Goal: Task Accomplishment & Management: Manage account settings

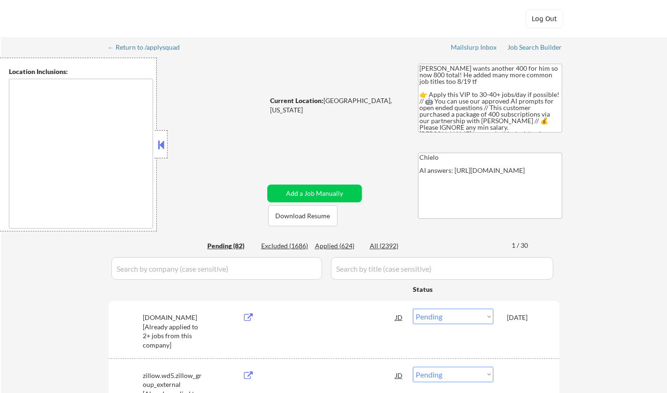
select select ""pending""
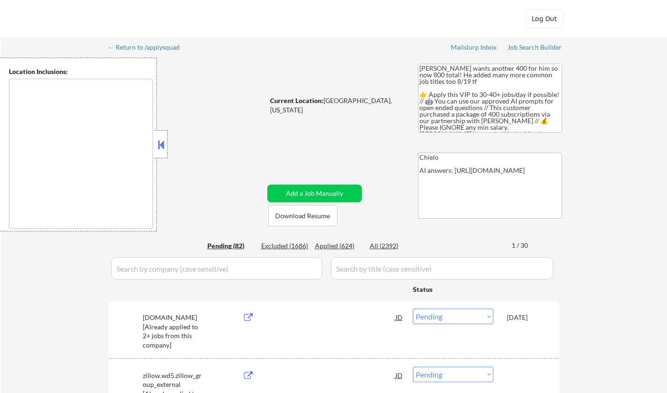
select select ""pending""
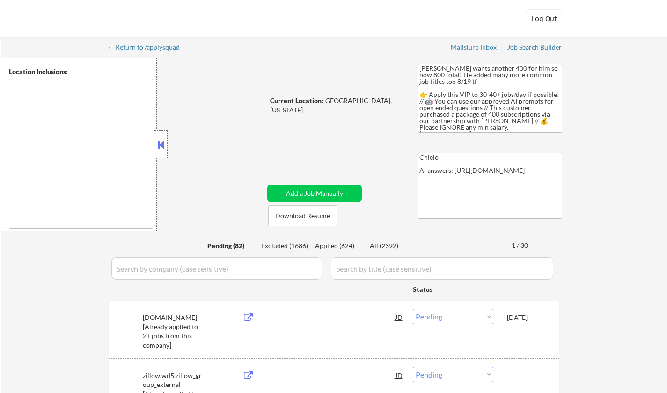
select select ""pending""
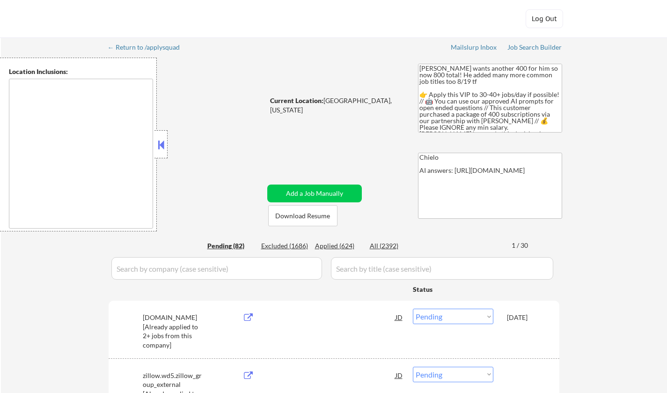
select select ""pending""
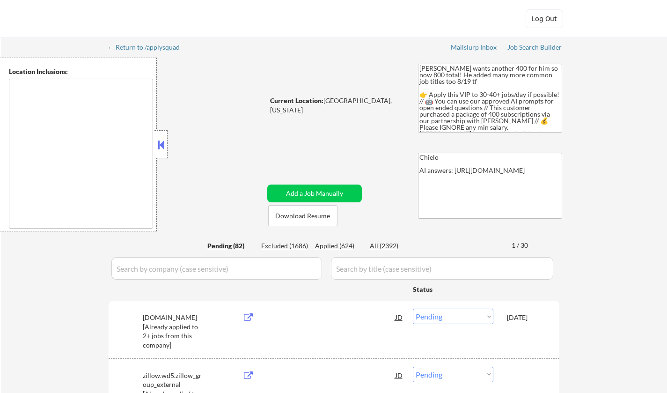
select select ""pending""
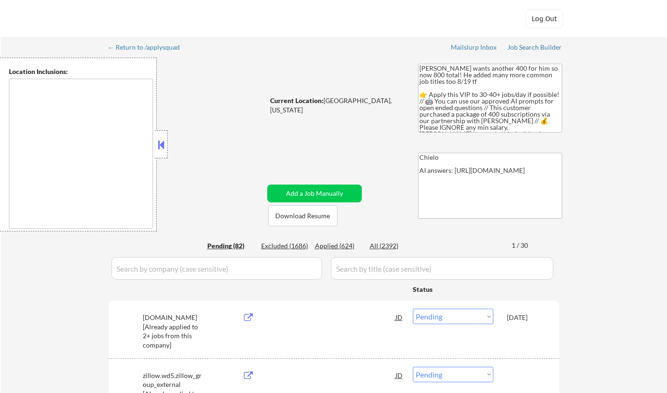
select select ""pending""
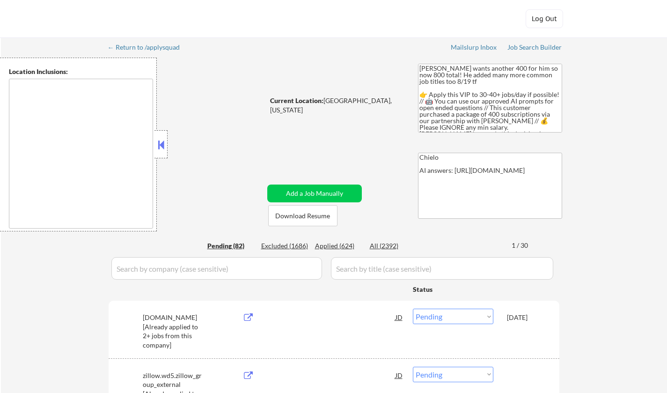
select select ""pending""
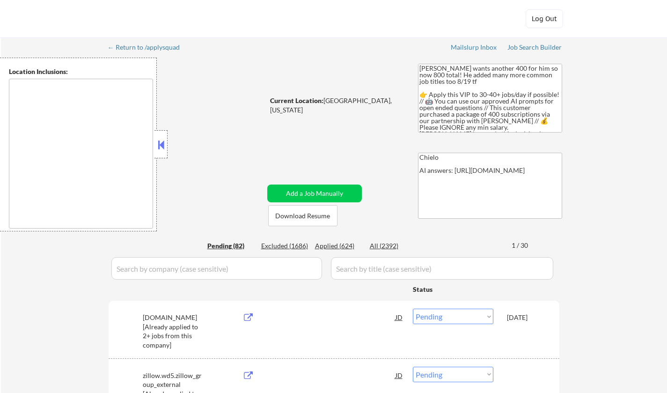
select select ""pending""
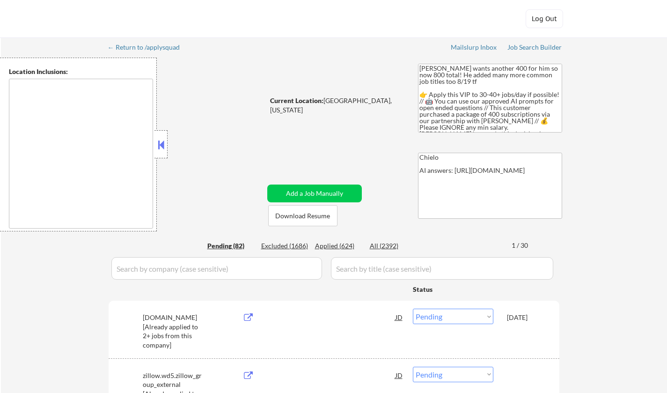
select select ""pending""
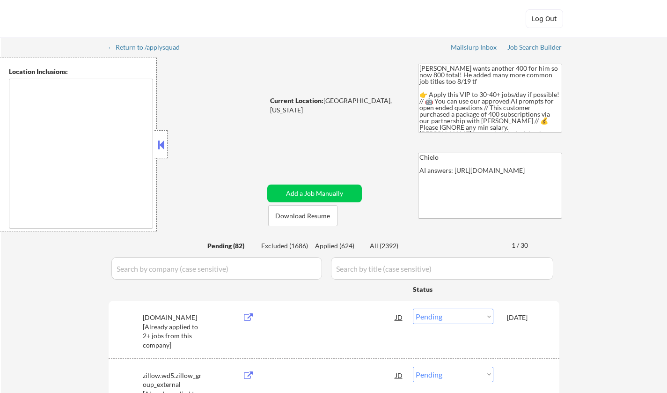
select select ""pending""
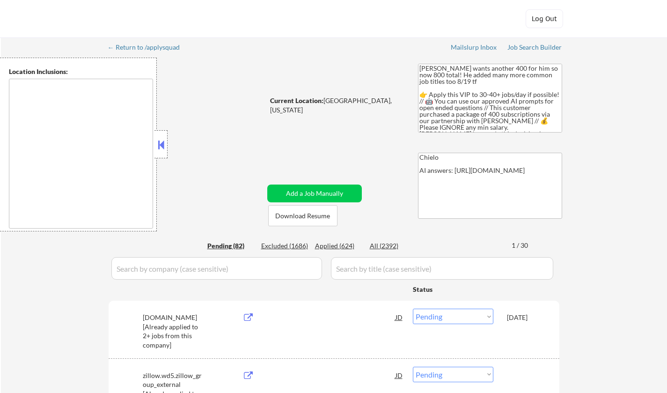
select select ""pending""
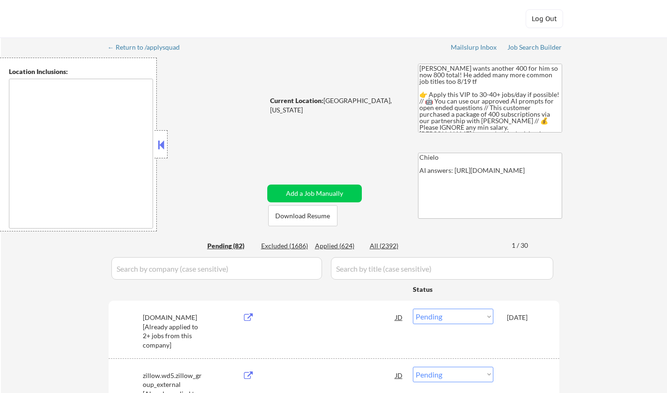
select select ""pending""
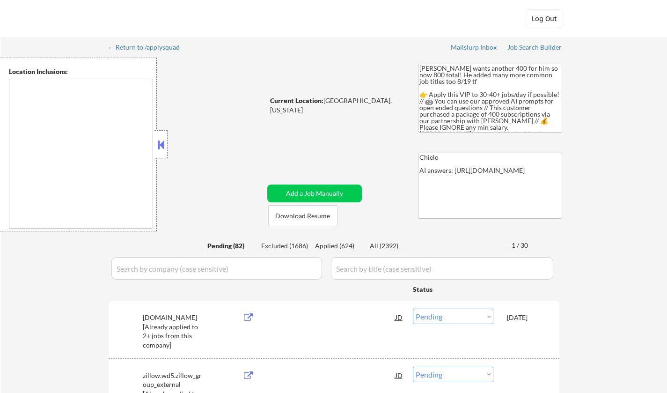
select select ""pending""
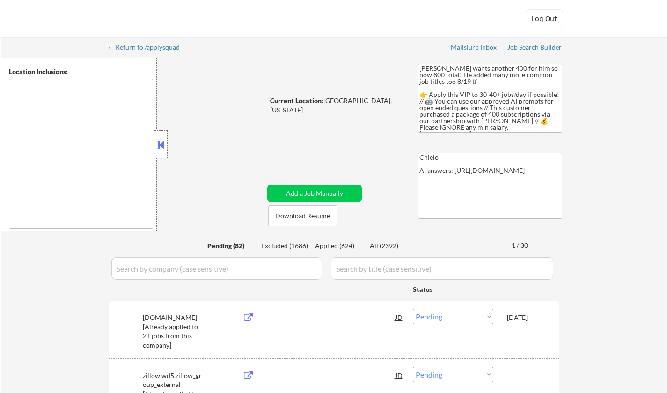
select select ""pending""
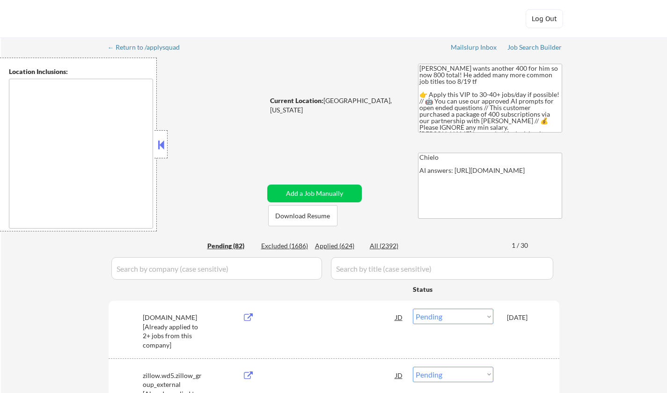
select select ""pending""
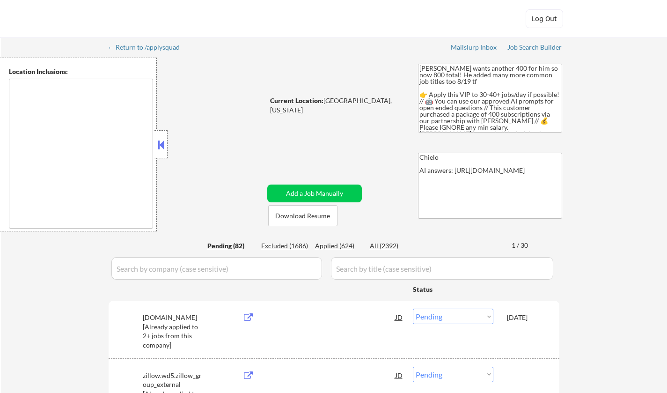
select select ""pending""
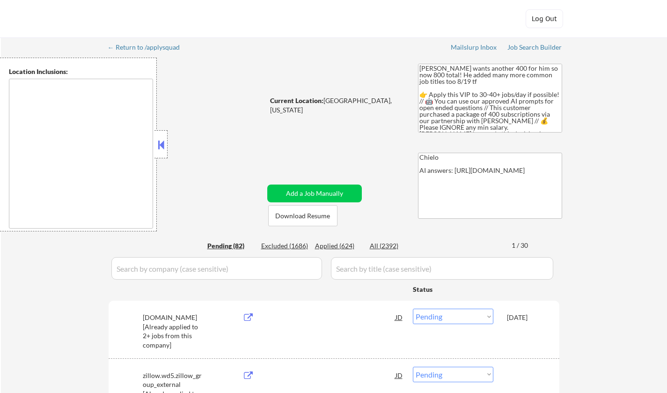
select select ""pending""
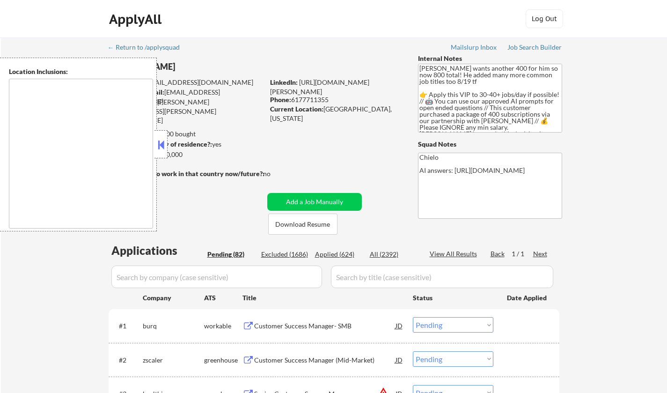
click at [158, 140] on button at bounding box center [161, 145] width 10 height 14
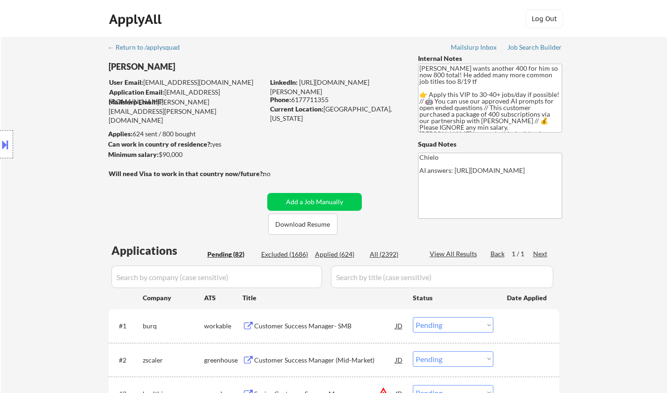
select select ""pending""
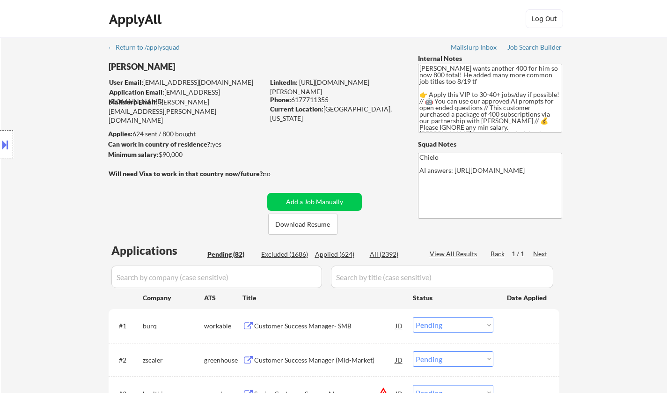
select select ""pending""
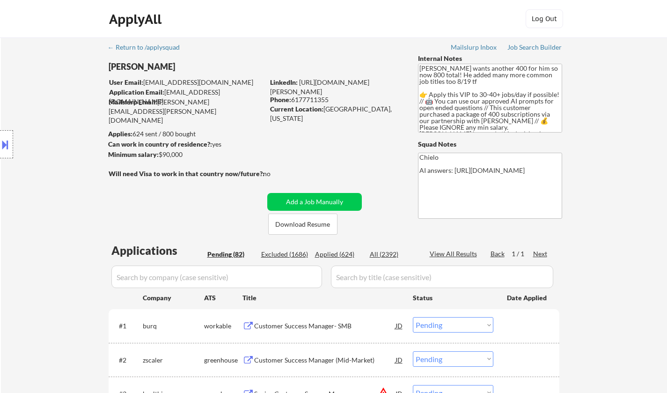
select select ""pending""
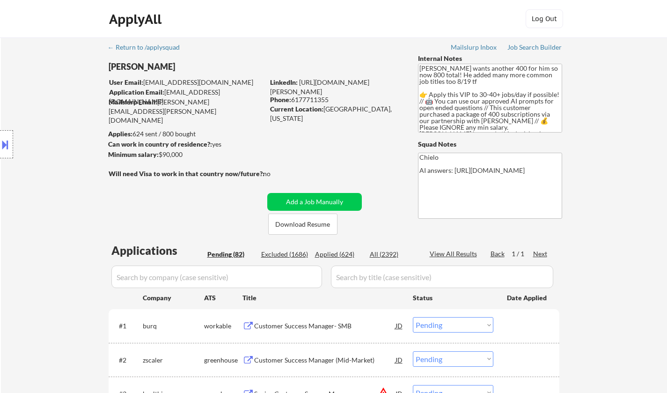
select select ""pending""
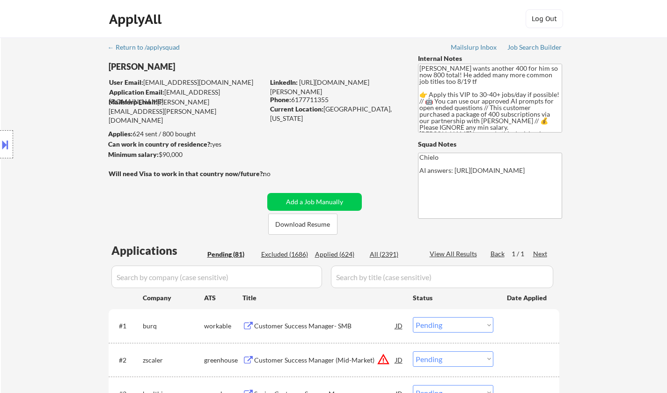
select select ""pending""
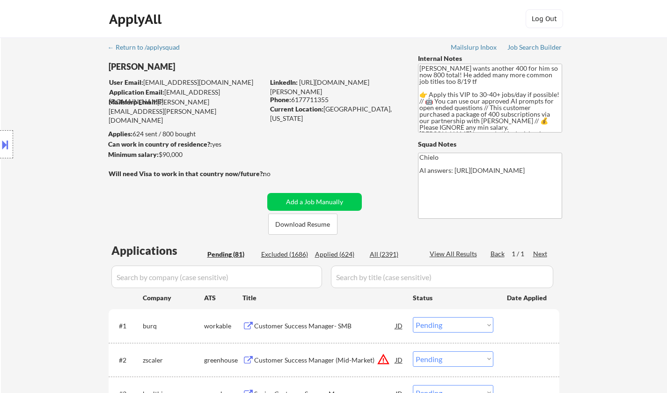
select select ""pending""
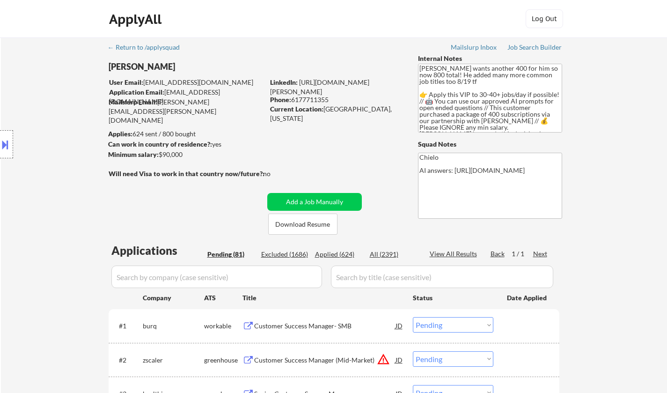
select select ""pending""
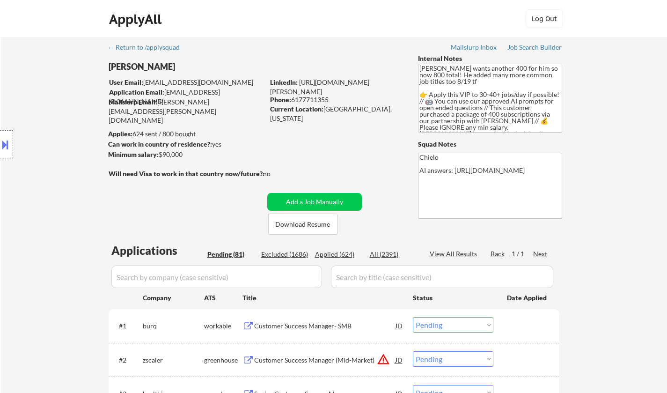
select select ""pending""
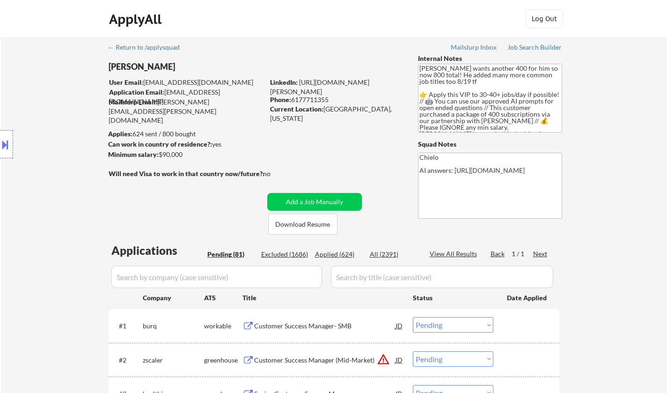
select select ""pending""
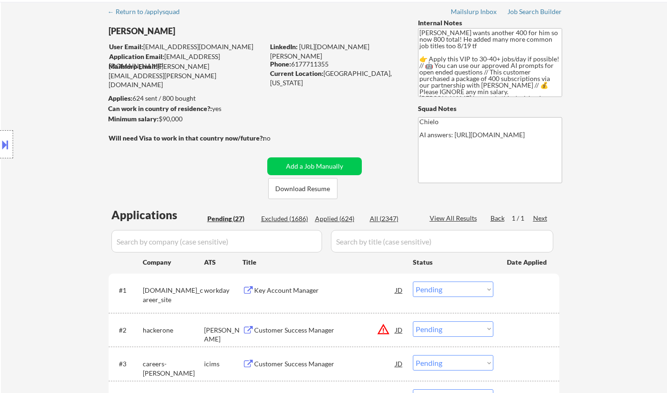
scroll to position [47, 0]
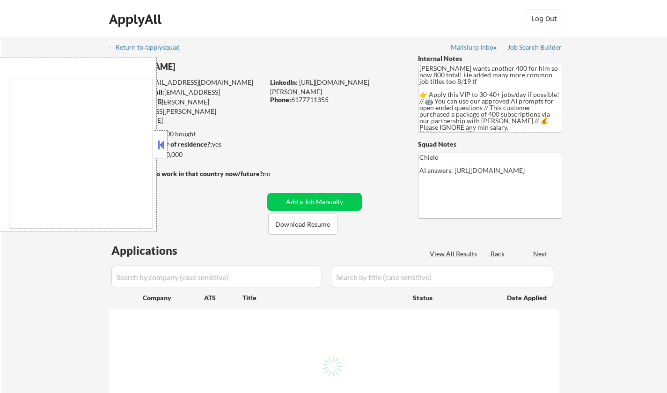
scroll to position [47, 0]
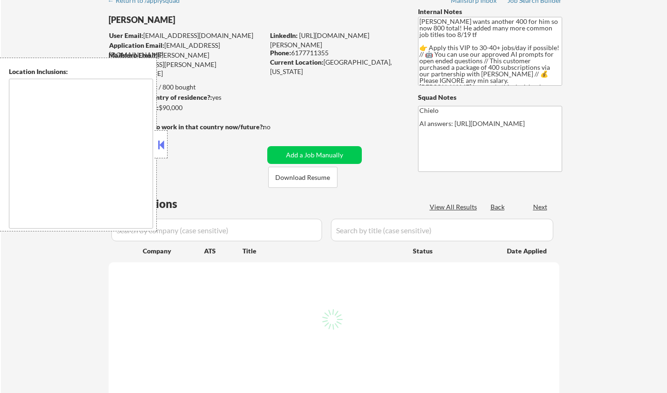
select select ""pending""
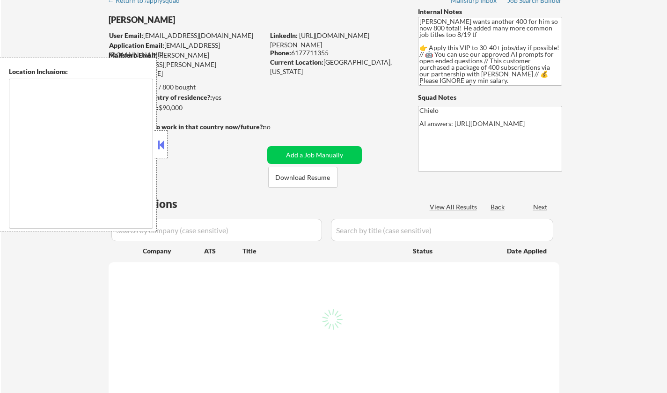
select select ""pending""
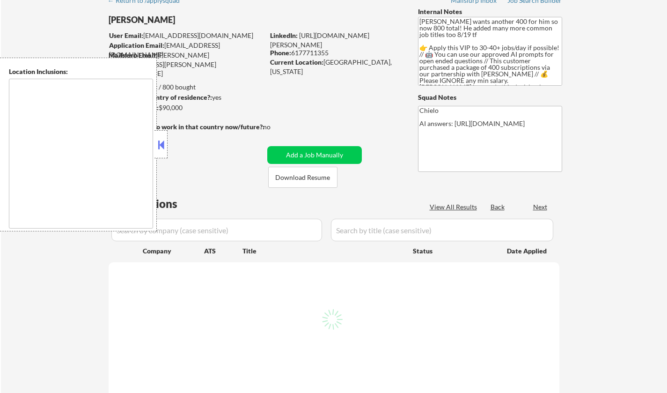
select select ""pending""
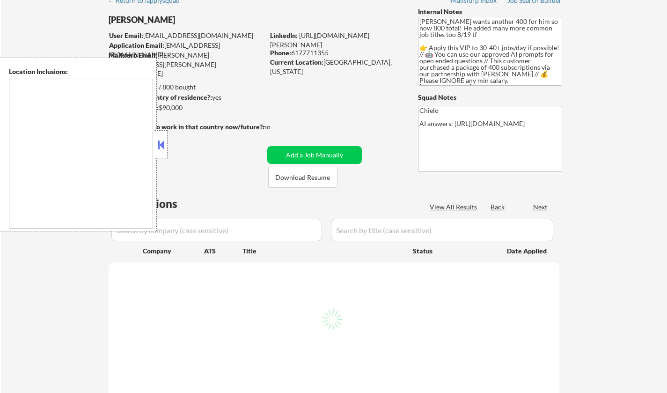
select select ""pending""
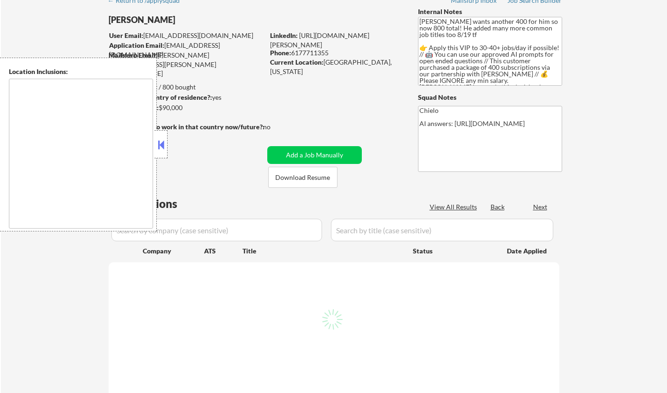
select select ""pending""
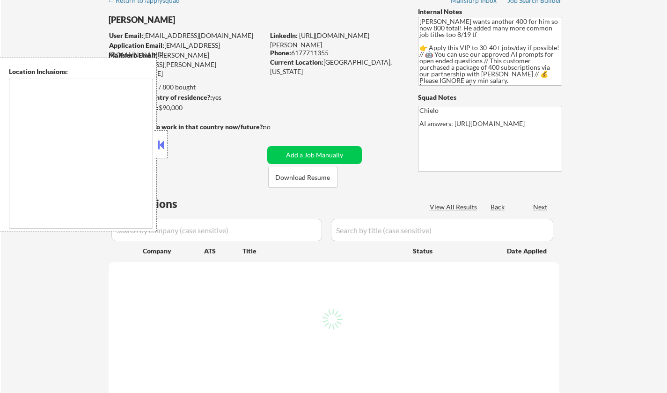
select select ""pending""
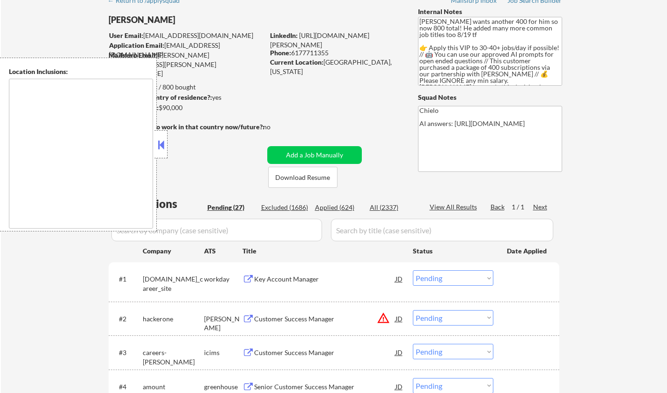
click at [158, 146] on button at bounding box center [161, 145] width 10 height 14
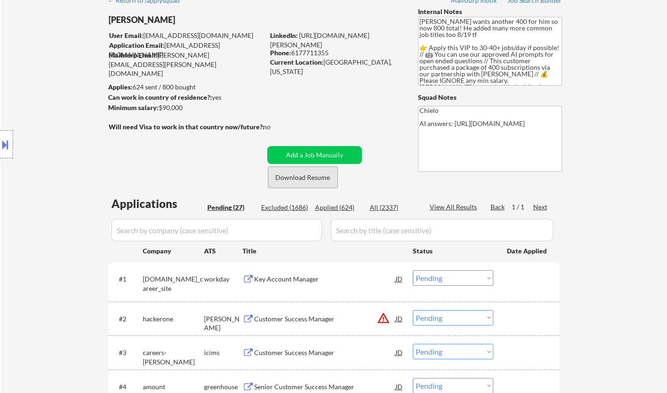
click at [307, 181] on button "Download Resume" at bounding box center [302, 177] width 69 height 21
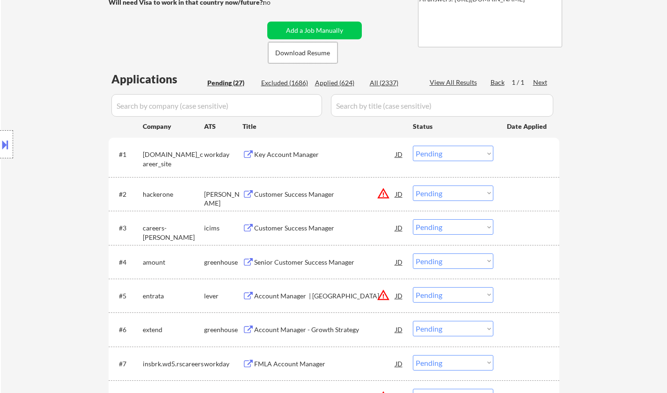
scroll to position [187, 0]
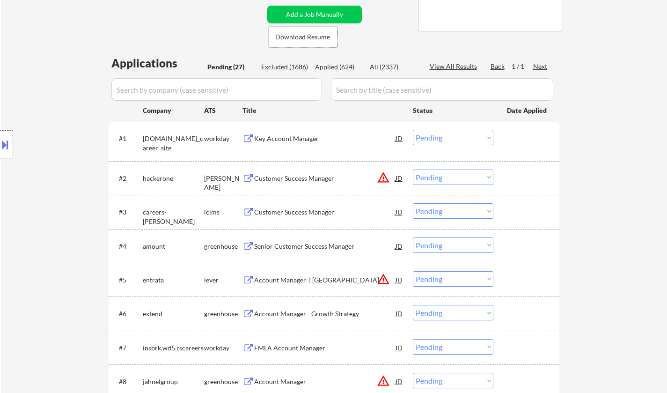
click at [311, 248] on div "Senior Customer Success Manager" at bounding box center [324, 246] width 141 height 9
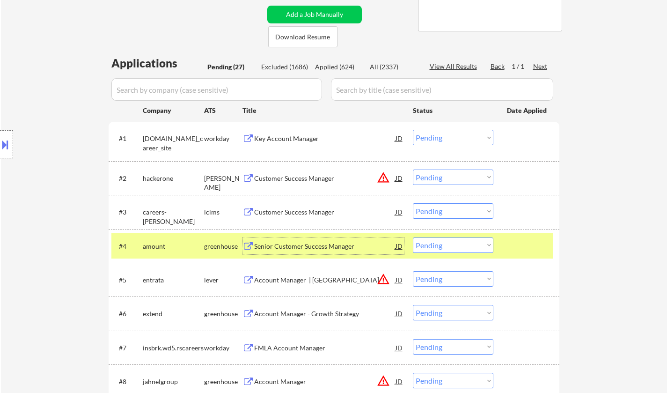
click at [454, 243] on select "Choose an option... Pending Applied Excluded (Questions) Excluded (Expired) Exc…" at bounding box center [453, 244] width 81 height 15
click at [413, 237] on select "Choose an option... Pending Applied Excluded (Questions) Excluded (Expired) Exc…" at bounding box center [453, 244] width 81 height 15
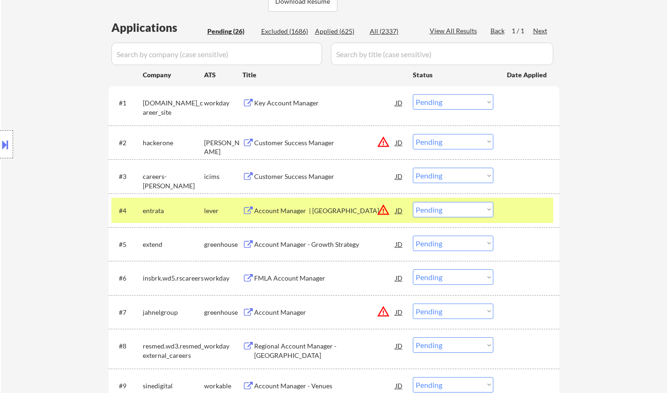
scroll to position [234, 0]
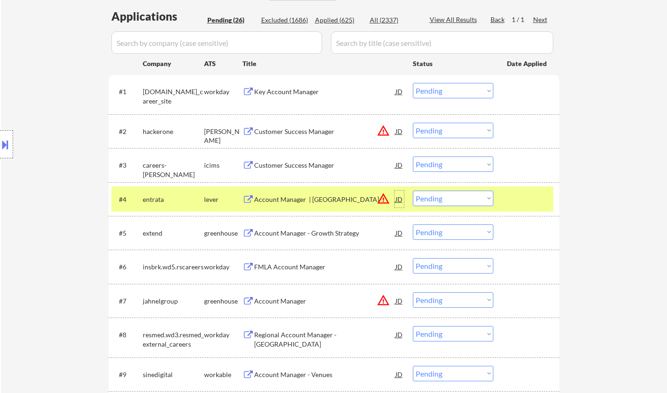
click at [398, 195] on div "JD" at bounding box center [399, 199] width 9 height 17
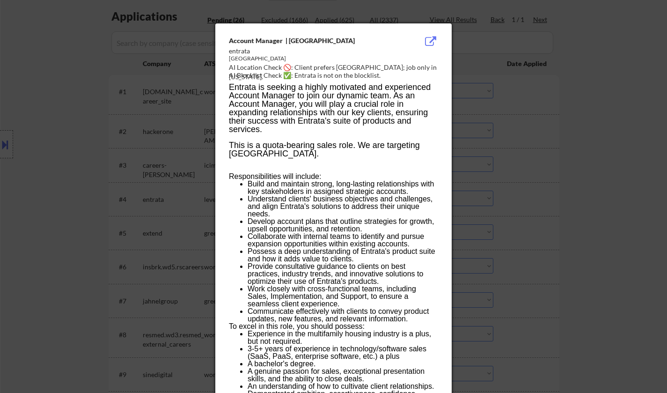
click at [613, 213] on div at bounding box center [333, 196] width 667 height 393
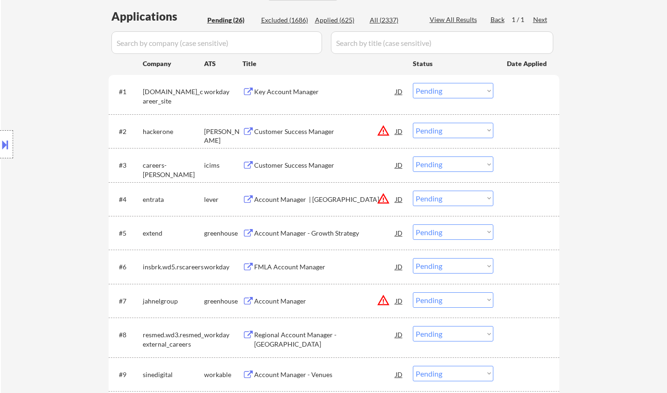
click at [452, 202] on select "Choose an option... Pending Applied Excluded (Questions) Excluded (Expired) Exc…" at bounding box center [453, 198] width 81 height 15
click at [413, 191] on select "Choose an option... Pending Applied Excluded (Questions) Excluded (Expired) Exc…" at bounding box center [453, 198] width 81 height 15
click at [457, 125] on select "Choose an option... Pending Applied Excluded (Questions) Excluded (Expired) Exc…" at bounding box center [453, 130] width 81 height 15
click at [402, 131] on div "JD" at bounding box center [399, 131] width 9 height 17
select select ""pending""
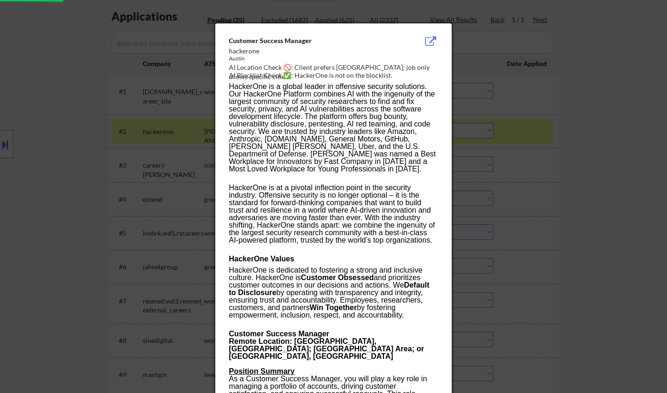
click at [594, 148] on div at bounding box center [333, 196] width 667 height 393
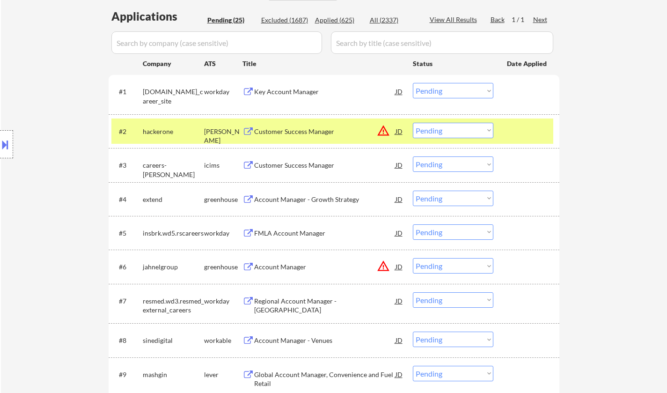
click at [399, 129] on div "JD" at bounding box center [399, 131] width 9 height 17
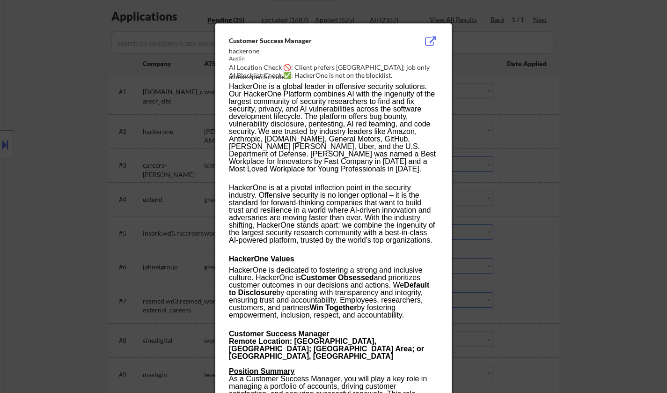
click at [560, 152] on div at bounding box center [333, 196] width 667 height 393
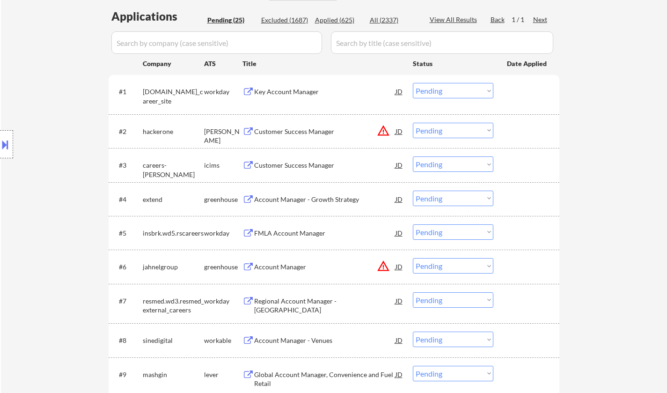
click at [463, 135] on select "Choose an option... Pending Applied Excluded (Questions) Excluded (Expired) Exc…" at bounding box center [453, 130] width 81 height 15
click at [413, 123] on select "Choose an option... Pending Applied Excluded (Questions) Excluded (Expired) Exc…" at bounding box center [453, 130] width 81 height 15
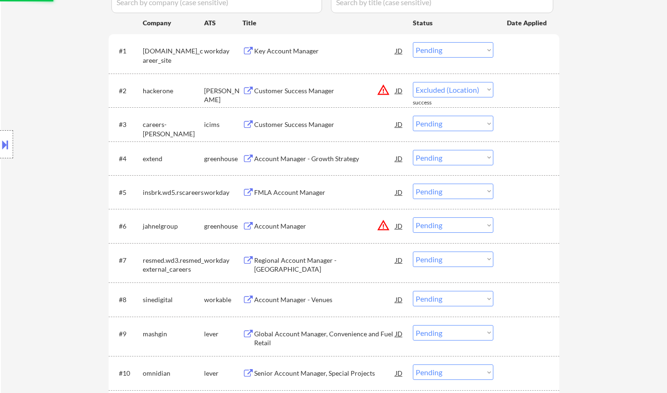
scroll to position [281, 0]
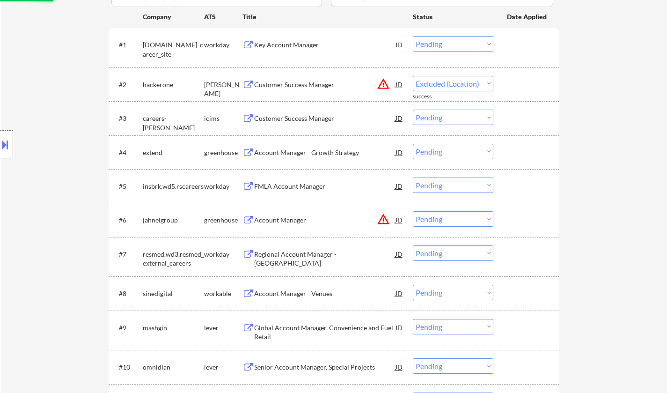
select select ""pending""
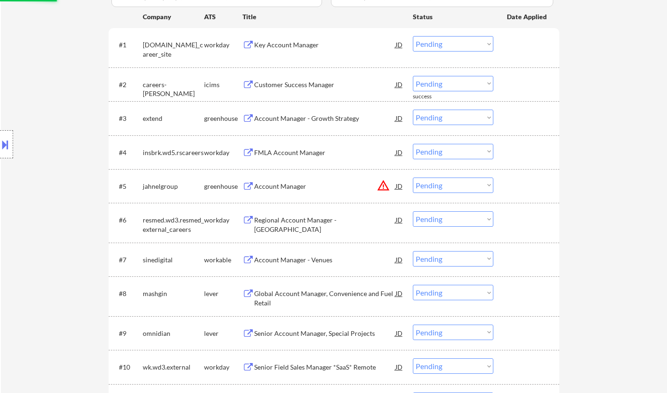
click at [332, 115] on div "Account Manager - Growth Strategy" at bounding box center [324, 118] width 141 height 9
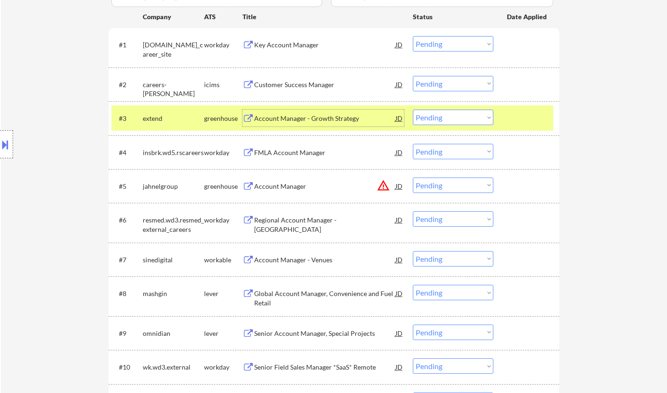
click at [457, 116] on select "Choose an option... Pending Applied Excluded (Questions) Excluded (Expired) Exc…" at bounding box center [453, 117] width 81 height 15
click at [413, 110] on select "Choose an option... Pending Applied Excluded (Questions) Excluded (Expired) Exc…" at bounding box center [453, 117] width 81 height 15
select select ""pending""
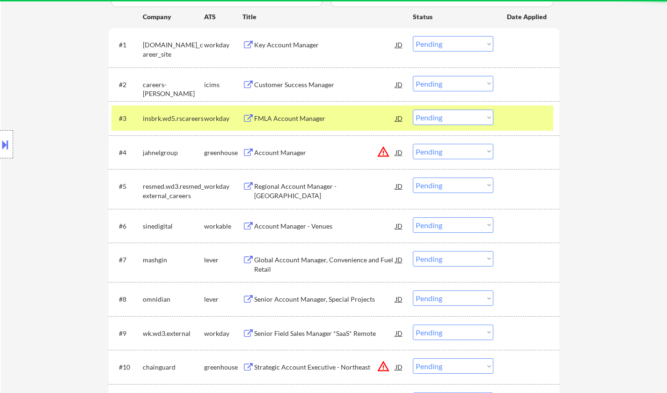
scroll to position [234, 0]
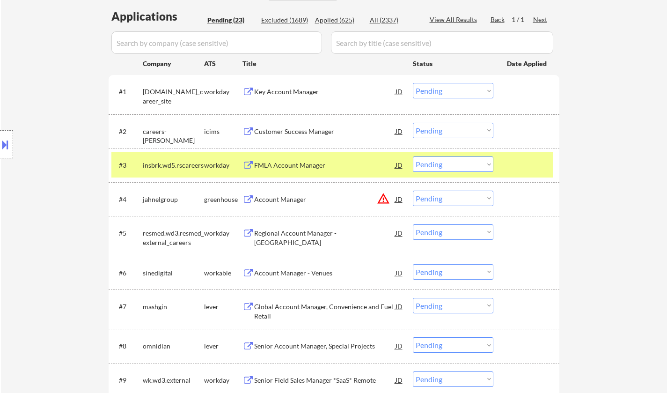
click at [282, 95] on div "Key Account Manager" at bounding box center [324, 91] width 141 height 9
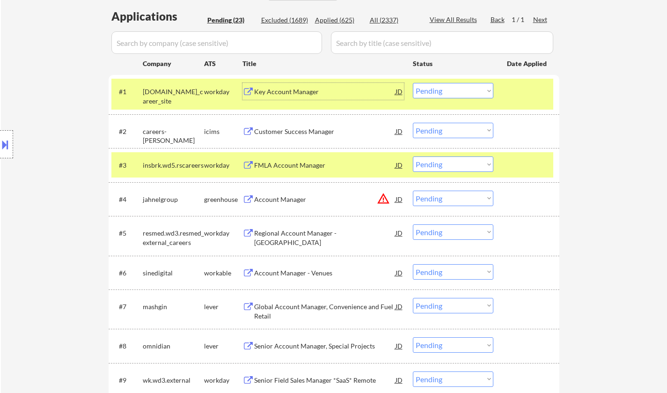
drag, startPoint x: 458, startPoint y: 88, endPoint x: 458, endPoint y: 97, distance: 8.9
click at [458, 88] on select "Choose an option... Pending Applied Excluded (Questions) Excluded (Expired) Exc…" at bounding box center [453, 90] width 81 height 15
click at [413, 83] on select "Choose an option... Pending Applied Excluded (Questions) Excluded (Expired) Exc…" at bounding box center [453, 90] width 81 height 15
select select ""pending""
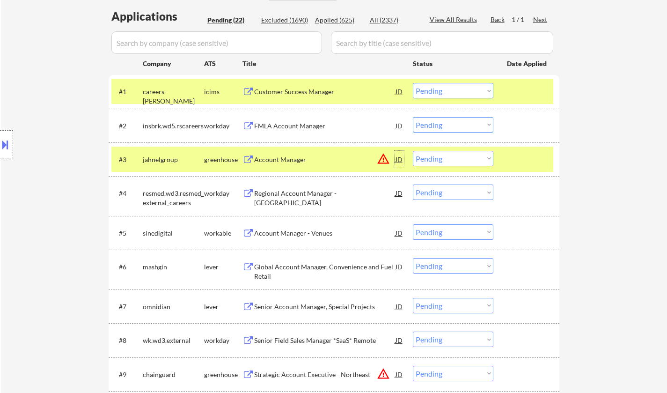
click at [401, 159] on div "JD" at bounding box center [399, 159] width 9 height 17
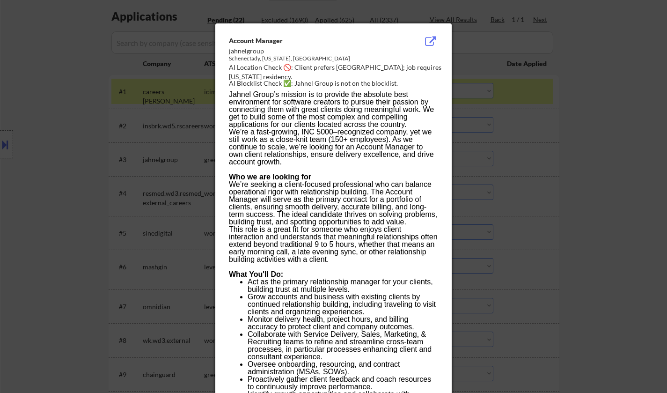
click at [574, 175] on div at bounding box center [333, 196] width 667 height 393
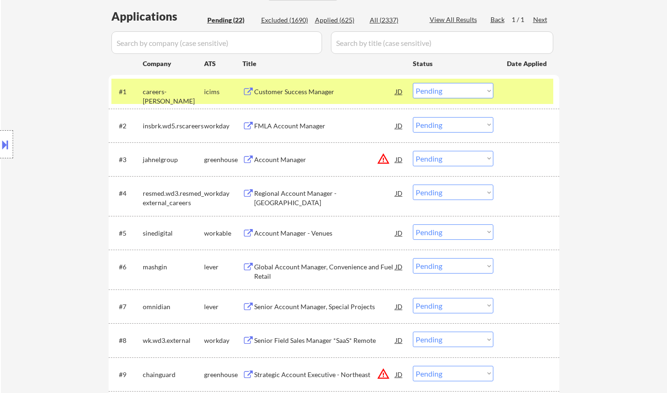
click at [433, 161] on select "Choose an option... Pending Applied Excluded (Questions) Excluded (Expired) Exc…" at bounding box center [453, 158] width 81 height 15
click at [413, 151] on select "Choose an option... Pending Applied Excluded (Questions) Excluded (Expired) Exc…" at bounding box center [453, 158] width 81 height 15
select select ""pending""
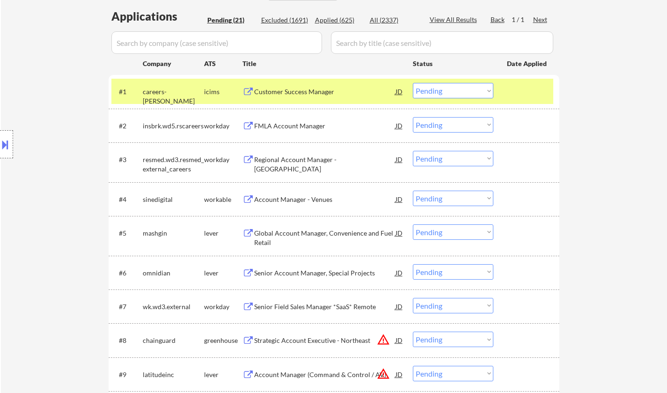
click at [296, 126] on div "FMLA Account Manager" at bounding box center [324, 125] width 141 height 9
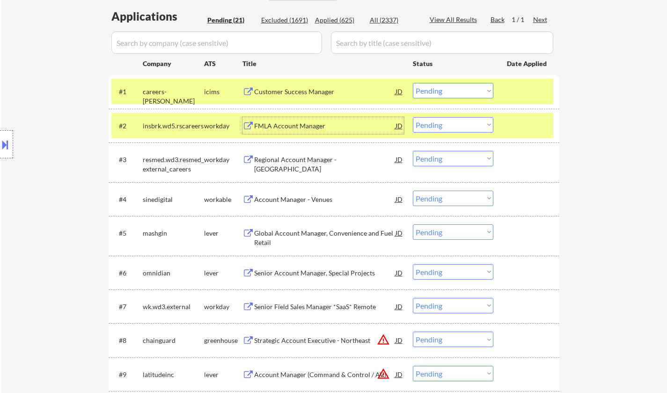
click at [461, 128] on select "Choose an option... Pending Applied Excluded (Questions) Excluded (Expired) Exc…" at bounding box center [453, 124] width 81 height 15
click at [413, 117] on select "Choose an option... Pending Applied Excluded (Questions) Excluded (Expired) Exc…" at bounding box center [453, 124] width 81 height 15
select select ""pending""
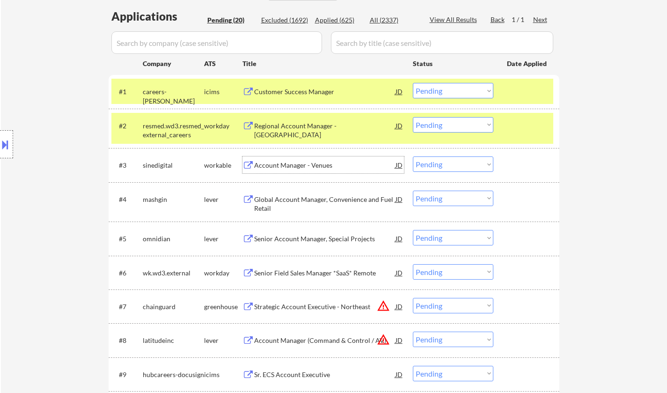
click at [299, 165] on div "Account Manager - Venues" at bounding box center [324, 165] width 141 height 9
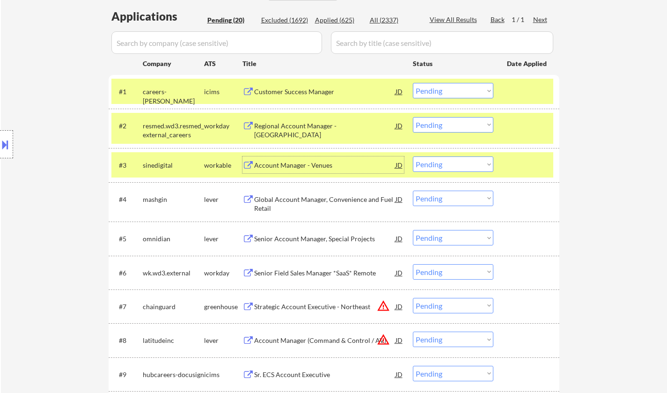
drag, startPoint x: 444, startPoint y: 164, endPoint x: 446, endPoint y: 170, distance: 6.4
click at [444, 164] on select "Choose an option... Pending Applied Excluded (Questions) Excluded (Expired) Exc…" at bounding box center [453, 163] width 81 height 15
click at [413, 156] on select "Choose an option... Pending Applied Excluded (Questions) Excluded (Expired) Exc…" at bounding box center [453, 163] width 81 height 15
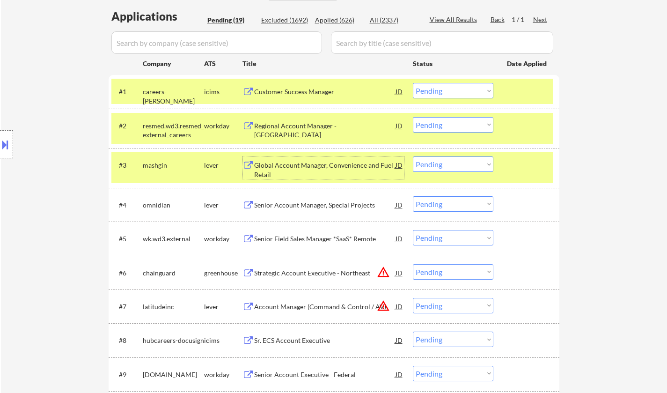
click at [324, 164] on div "Global Account Manager, Convenience and Fuel Retail" at bounding box center [324, 170] width 141 height 18
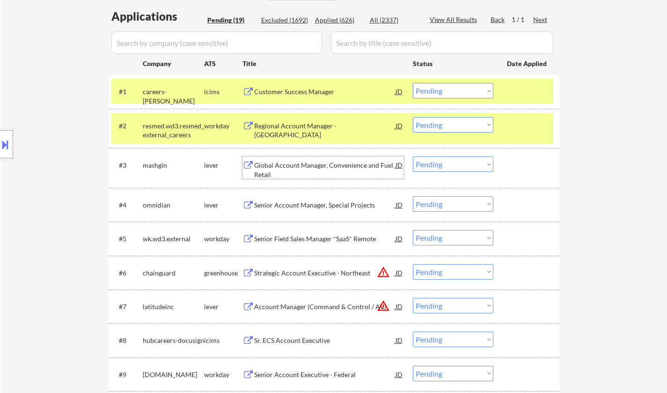
click at [457, 169] on select "Choose an option... Pending Applied Excluded (Questions) Excluded (Expired) Exc…" at bounding box center [453, 163] width 81 height 15
click at [413, 156] on select "Choose an option... Pending Applied Excluded (Questions) Excluded (Expired) Exc…" at bounding box center [453, 163] width 81 height 15
click at [319, 204] on div "Senior Account Manager, Special Projects" at bounding box center [324, 204] width 141 height 9
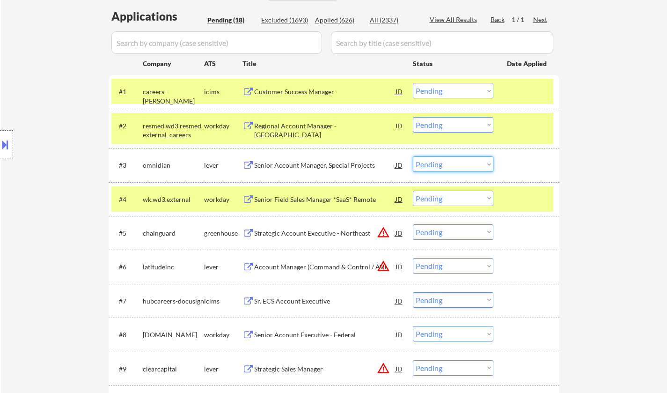
click at [448, 160] on select "Choose an option... Pending Applied Excluded (Questions) Excluded (Expired) Exc…" at bounding box center [453, 163] width 81 height 15
click at [413, 156] on select "Choose an option... Pending Applied Excluded (Questions) Excluded (Expired) Exc…" at bounding box center [453, 163] width 81 height 15
select select ""pending""
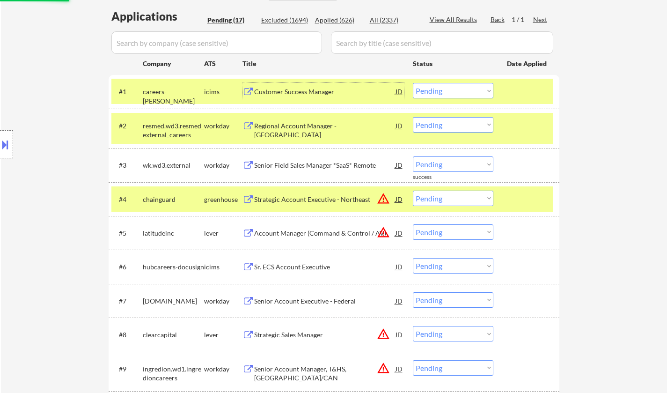
click at [310, 90] on div "Customer Success Manager" at bounding box center [324, 91] width 141 height 9
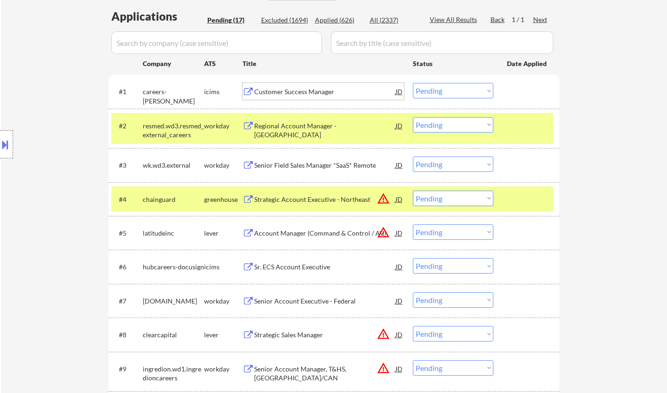
click at [446, 89] on select "Choose an option... Pending Applied Excluded (Questions) Excluded (Expired) Exc…" at bounding box center [453, 90] width 81 height 15
click at [413, 83] on select "Choose an option... Pending Applied Excluded (Questions) Excluded (Expired) Exc…" at bounding box center [453, 90] width 81 height 15
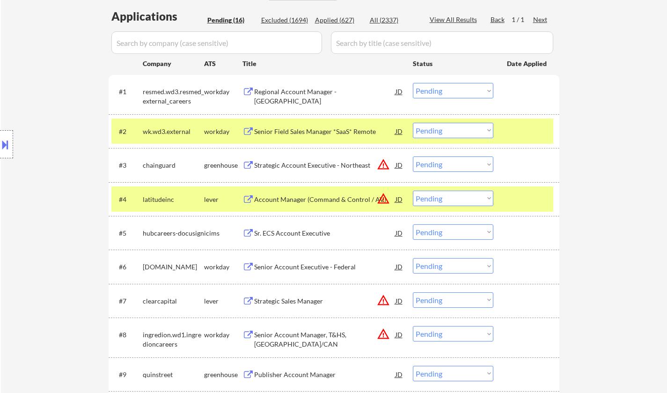
click at [295, 91] on div "Regional Account Manager - Mid Atlantic" at bounding box center [324, 96] width 141 height 18
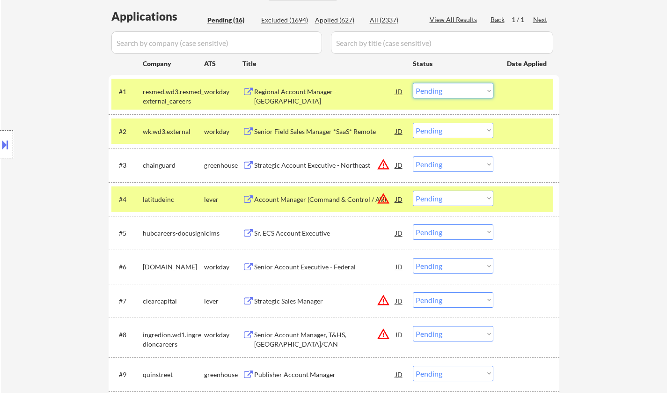
click at [461, 85] on select "Choose an option... Pending Applied Excluded (Questions) Excluded (Expired) Exc…" at bounding box center [453, 90] width 81 height 15
click at [413, 83] on select "Choose an option... Pending Applied Excluded (Questions) Excluded (Expired) Exc…" at bounding box center [453, 90] width 81 height 15
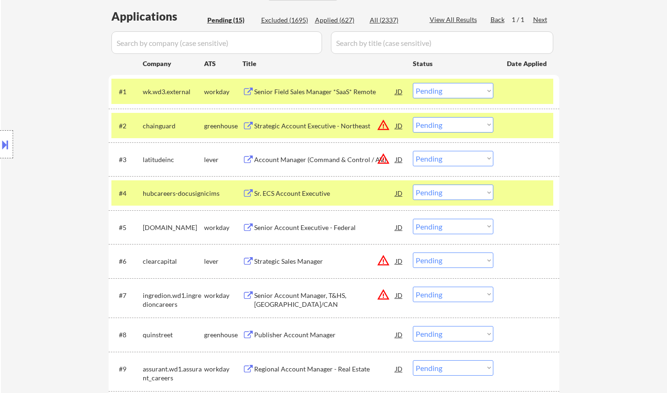
click at [297, 86] on div "Senior Field Sales Manager *SaaS* Remote" at bounding box center [324, 91] width 141 height 17
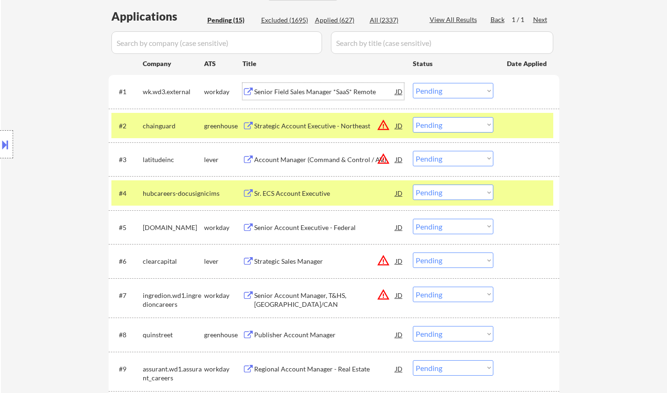
drag, startPoint x: 451, startPoint y: 89, endPoint x: 458, endPoint y: 98, distance: 11.0
click at [451, 89] on select "Choose an option... Pending Applied Excluded (Questions) Excluded (Expired) Exc…" at bounding box center [453, 90] width 81 height 15
click at [413, 83] on select "Choose an option... Pending Applied Excluded (Questions) Excluded (Expired) Exc…" at bounding box center [453, 90] width 81 height 15
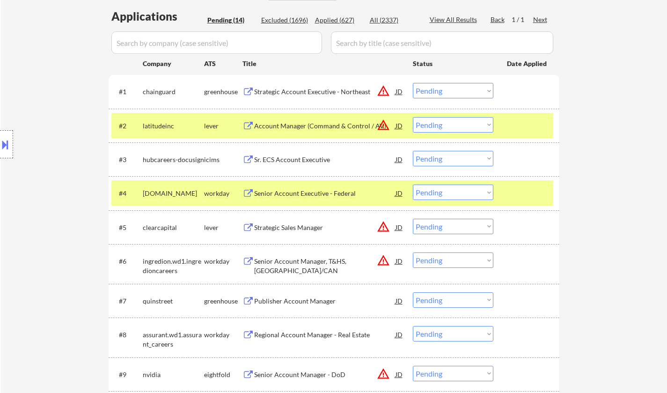
drag, startPoint x: 443, startPoint y: 92, endPoint x: 449, endPoint y: 96, distance: 6.8
click at [443, 92] on select "Choose an option... Pending Applied Excluded (Questions) Excluded (Expired) Exc…" at bounding box center [453, 90] width 81 height 15
click at [413, 83] on select "Choose an option... Pending Applied Excluded (Questions) Excluded (Expired) Exc…" at bounding box center [453, 90] width 81 height 15
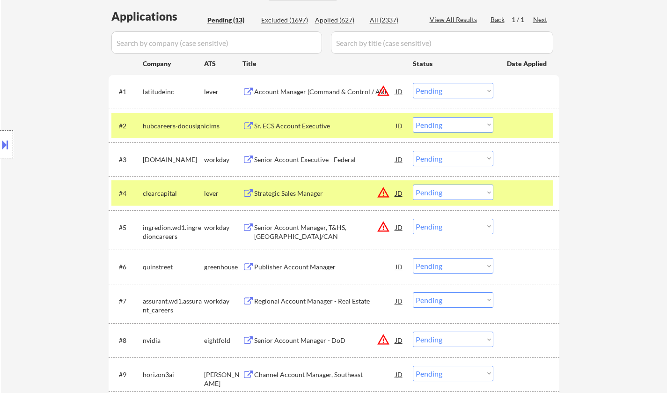
click at [457, 88] on select "Choose an option... Pending Applied Excluded (Questions) Excluded (Expired) Exc…" at bounding box center [453, 90] width 81 height 15
click at [413, 83] on select "Choose an option... Pending Applied Excluded (Questions) Excluded (Expired) Exc…" at bounding box center [453, 90] width 81 height 15
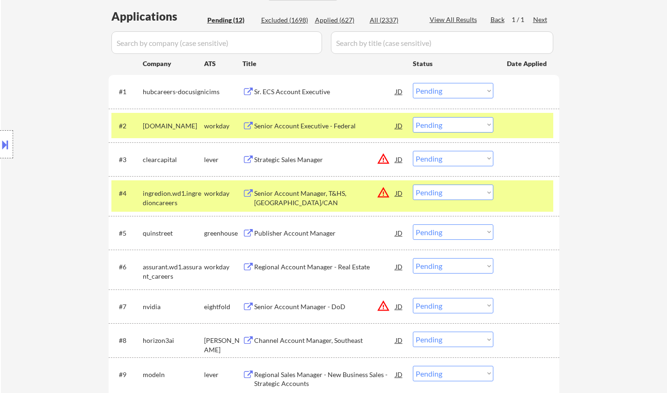
click at [472, 90] on select "Choose an option... Pending Applied Excluded (Questions) Excluded (Expired) Exc…" at bounding box center [453, 90] width 81 height 15
select select ""excluded__other_""
click at [413, 83] on select "Choose an option... Pending Applied Excluded (Questions) Excluded (Expired) Exc…" at bounding box center [453, 90] width 81 height 15
drag, startPoint x: 442, startPoint y: 159, endPoint x: 462, endPoint y: 166, distance: 20.4
click at [443, 159] on select "Choose an option... Pending Applied Excluded (Questions) Excluded (Expired) Exc…" at bounding box center [453, 158] width 81 height 15
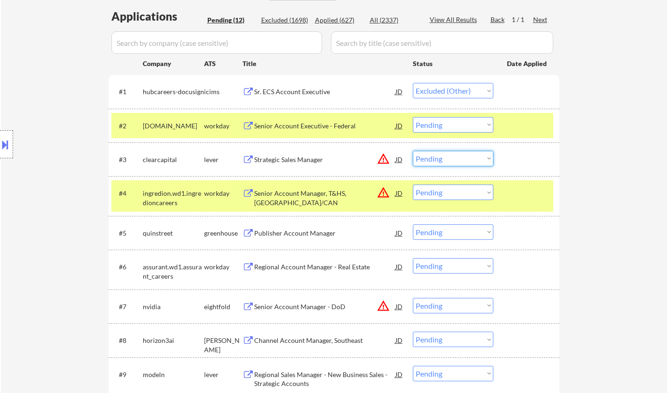
select select ""excluded__location_""
click at [413, 151] on select "Choose an option... Pending Applied Excluded (Questions) Excluded (Expired) Exc…" at bounding box center [453, 158] width 81 height 15
select select ""pending""
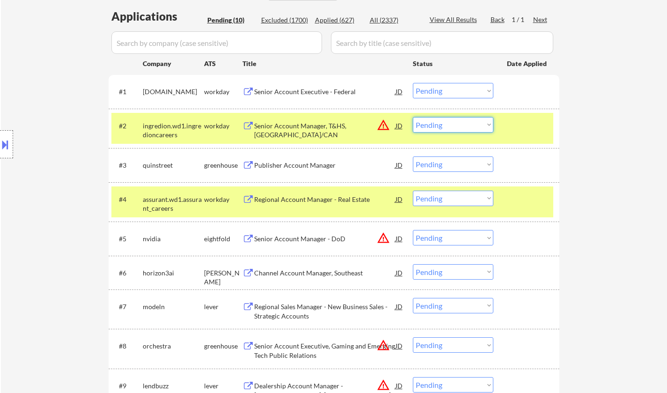
drag, startPoint x: 443, startPoint y: 124, endPoint x: 456, endPoint y: 130, distance: 14.0
click at [445, 125] on select "Choose an option... Pending Applied Excluded (Questions) Excluded (Expired) Exc…" at bounding box center [453, 124] width 81 height 15
click at [413, 117] on select "Choose an option... Pending Applied Excluded (Questions) Excluded (Expired) Exc…" at bounding box center [453, 124] width 81 height 15
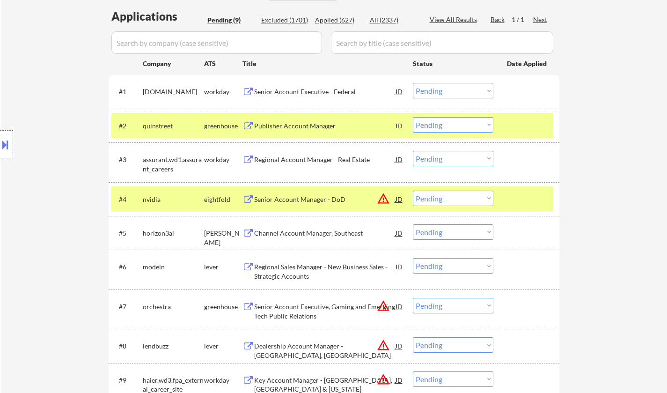
click at [301, 124] on div "Publisher Account Manager" at bounding box center [324, 125] width 141 height 9
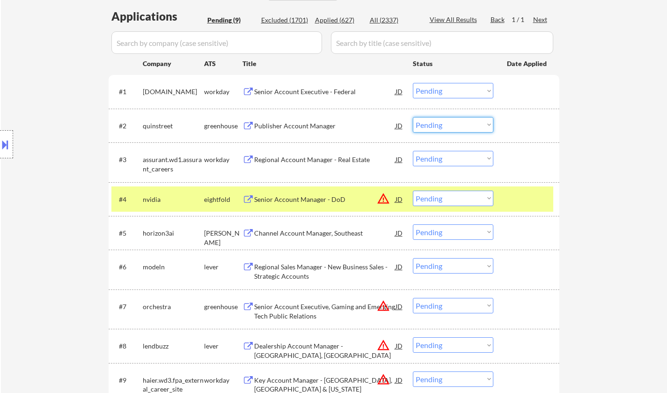
click at [460, 127] on select "Choose an option... Pending Applied Excluded (Questions) Excluded (Expired) Exc…" at bounding box center [453, 124] width 81 height 15
click at [413, 117] on select "Choose an option... Pending Applied Excluded (Questions) Excluded (Expired) Exc…" at bounding box center [453, 124] width 81 height 15
select select ""pending""
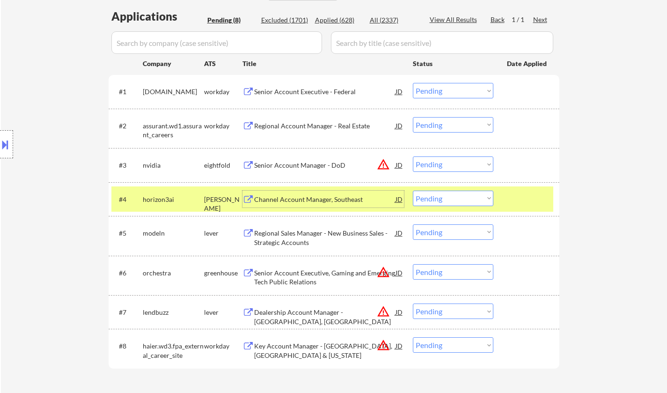
click at [322, 199] on div "Channel Account Manager, Southeast" at bounding box center [324, 199] width 141 height 9
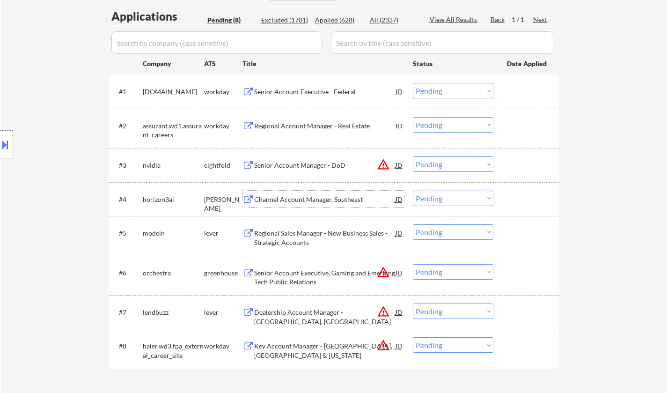
drag, startPoint x: 450, startPoint y: 192, endPoint x: 450, endPoint y: 199, distance: 7.5
click at [450, 192] on select "Choose an option... Pending Applied Excluded (Questions) Excluded (Expired) Exc…" at bounding box center [453, 198] width 81 height 15
click at [413, 191] on select "Choose an option... Pending Applied Excluded (Questions) Excluded (Expired) Exc…" at bounding box center [453, 198] width 81 height 15
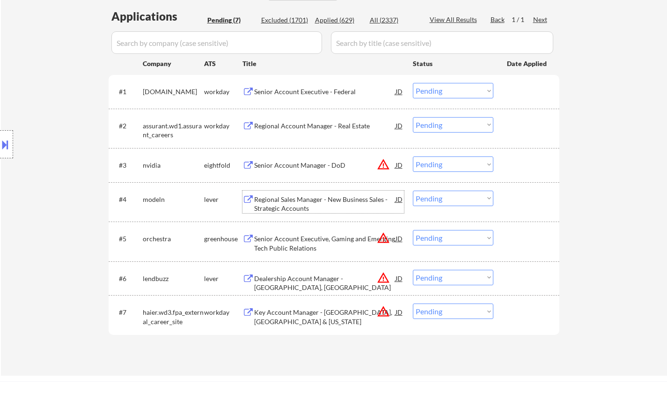
click at [299, 200] on div "Regional Sales Manager - New Business Sales - Strategic Accounts" at bounding box center [324, 204] width 141 height 18
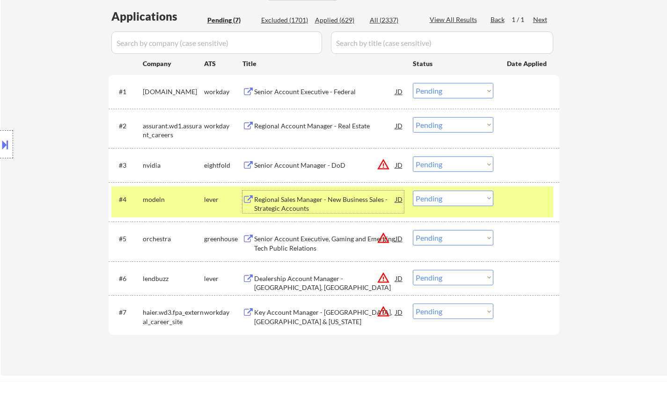
drag, startPoint x: 472, startPoint y: 193, endPoint x: 474, endPoint y: 199, distance: 6.1
click at [472, 193] on select "Choose an option... Pending Applied Excluded (Questions) Excluded (Expired) Exc…" at bounding box center [453, 198] width 81 height 15
click at [413, 191] on select "Choose an option... Pending Applied Excluded (Questions) Excluded (Expired) Exc…" at bounding box center [453, 198] width 81 height 15
select select ""pending""
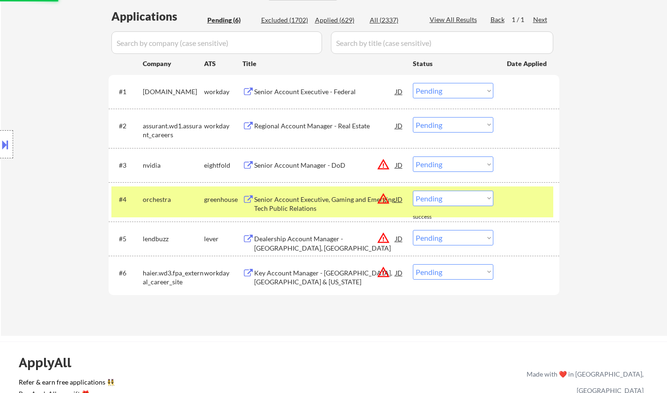
click at [322, 127] on div "Regional Account Manager - Real Estate" at bounding box center [324, 125] width 141 height 9
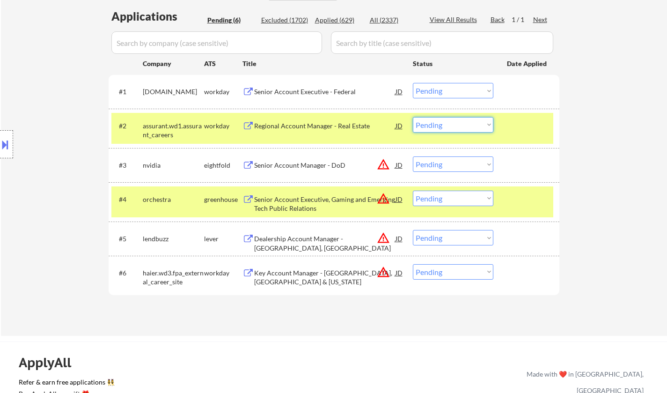
click at [456, 125] on select "Choose an option... Pending Applied Excluded (Questions) Excluded (Expired) Exc…" at bounding box center [453, 124] width 81 height 15
click at [413, 117] on select "Choose an option... Pending Applied Excluded (Questions) Excluded (Expired) Exc…" at bounding box center [453, 124] width 81 height 15
select select ""pending""
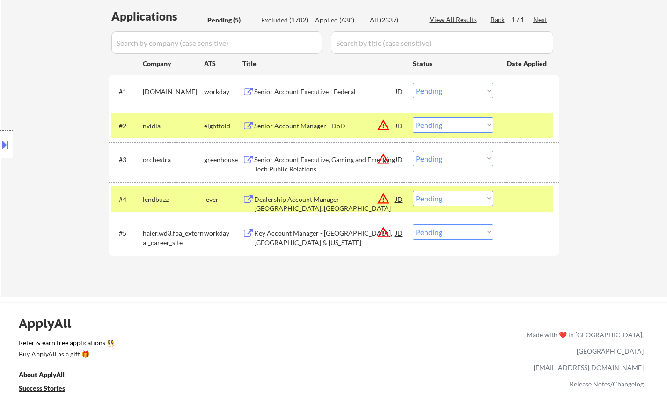
click at [311, 89] on div "Senior Account Executive - Federal" at bounding box center [324, 91] width 141 height 9
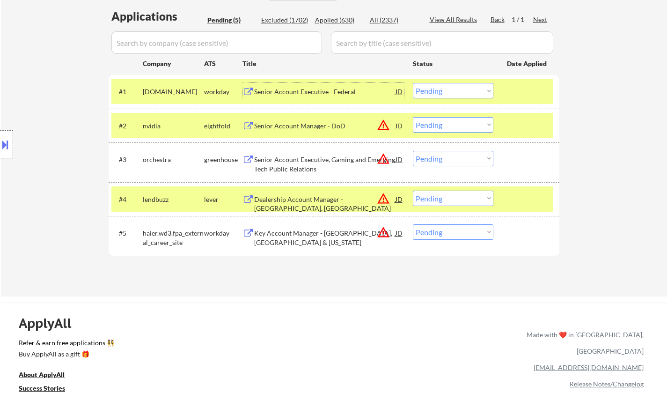
drag, startPoint x: 459, startPoint y: 91, endPoint x: 461, endPoint y: 96, distance: 5.0
click at [459, 91] on select "Choose an option... Pending Applied Excluded (Questions) Excluded (Expired) Exc…" at bounding box center [453, 90] width 81 height 15
click at [413, 83] on select "Choose an option... Pending Applied Excluded (Questions) Excluded (Expired) Exc…" at bounding box center [453, 90] width 81 height 15
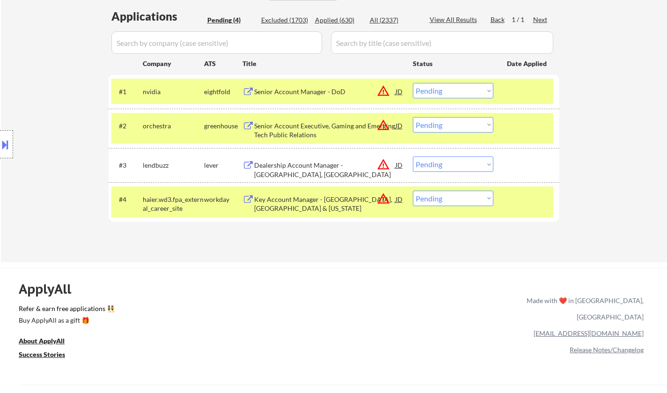
click at [398, 90] on div "JD" at bounding box center [399, 91] width 9 height 17
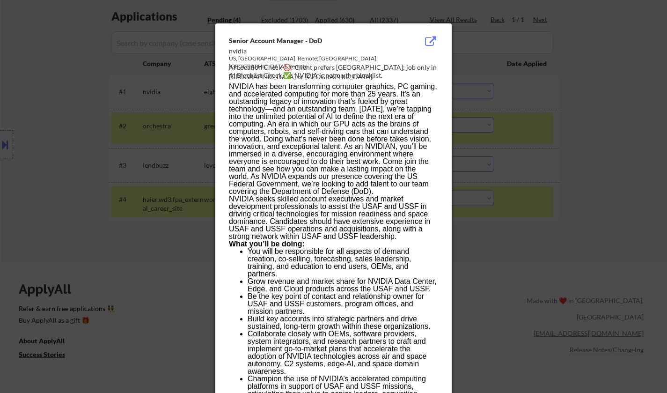
click at [562, 186] on div at bounding box center [333, 196] width 667 height 393
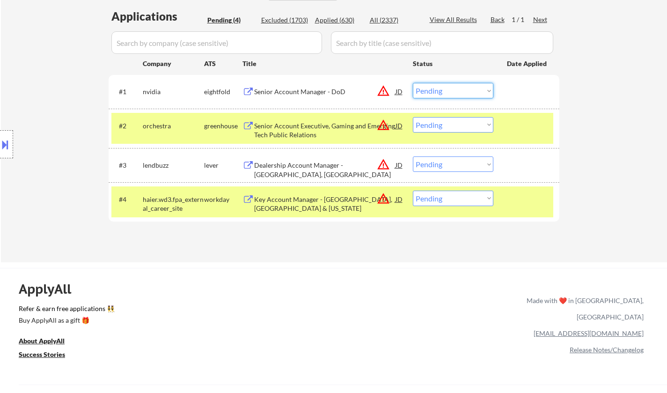
click at [468, 92] on select "Choose an option... Pending Applied Excluded (Questions) Excluded (Expired) Exc…" at bounding box center [453, 90] width 81 height 15
click at [413, 83] on select "Choose an option... Pending Applied Excluded (Questions) Excluded (Expired) Exc…" at bounding box center [453, 90] width 81 height 15
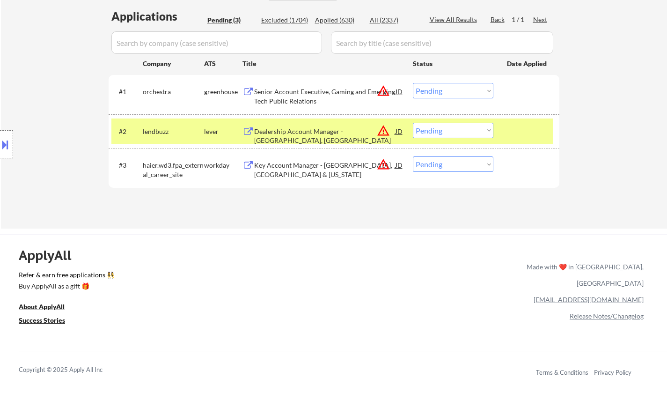
drag, startPoint x: 459, startPoint y: 90, endPoint x: 463, endPoint y: 93, distance: 4.8
click at [459, 91] on select "Choose an option... Pending Applied Excluded (Questions) Excluded (Expired) Exc…" at bounding box center [453, 90] width 81 height 15
click at [413, 83] on select "Choose an option... Pending Applied Excluded (Questions) Excluded (Expired) Exc…" at bounding box center [453, 90] width 81 height 15
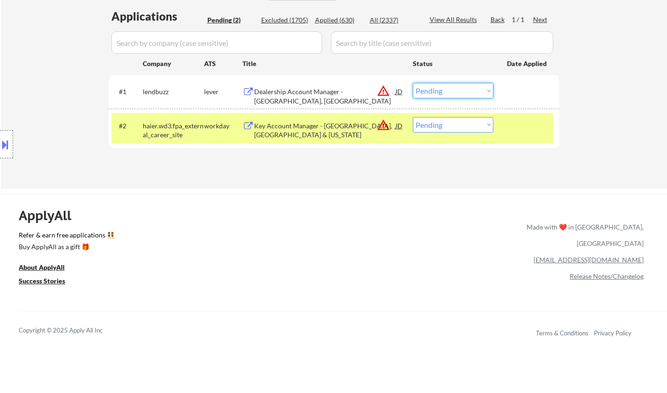
click at [464, 91] on select "Choose an option... Pending Applied Excluded (Questions) Excluded (Expired) Exc…" at bounding box center [453, 90] width 81 height 15
click at [413, 83] on select "Choose an option... Pending Applied Excluded (Questions) Excluded (Expired) Exc…" at bounding box center [453, 90] width 81 height 15
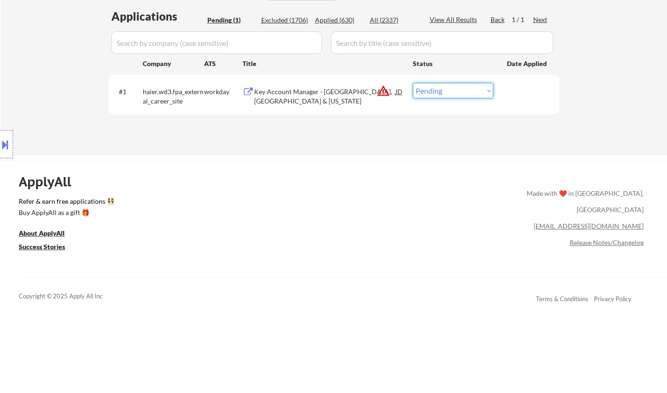
drag, startPoint x: 473, startPoint y: 90, endPoint x: 473, endPoint y: 97, distance: 7.0
click at [473, 90] on select "Choose an option... Pending Applied Excluded (Questions) Excluded (Expired) Exc…" at bounding box center [453, 90] width 81 height 15
select select ""excluded__location_""
click at [413, 83] on select "Choose an option... Pending Applied Excluded (Questions) Excluded (Expired) Exc…" at bounding box center [453, 90] width 81 height 15
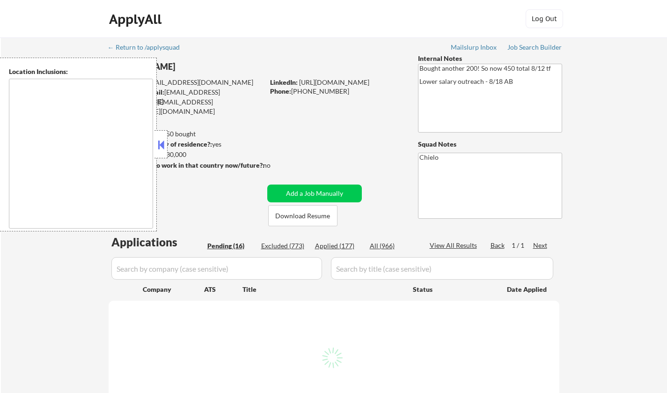
type textarea "[GEOGRAPHIC_DATA], [GEOGRAPHIC_DATA] [GEOGRAPHIC_DATA], [GEOGRAPHIC_DATA] [GEOG…"
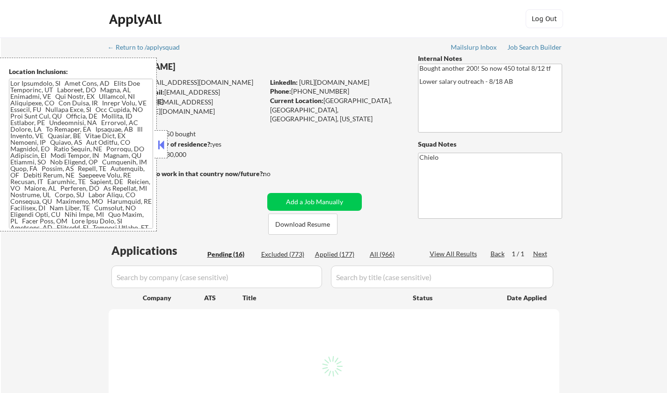
click at [163, 147] on button at bounding box center [161, 145] width 10 height 14
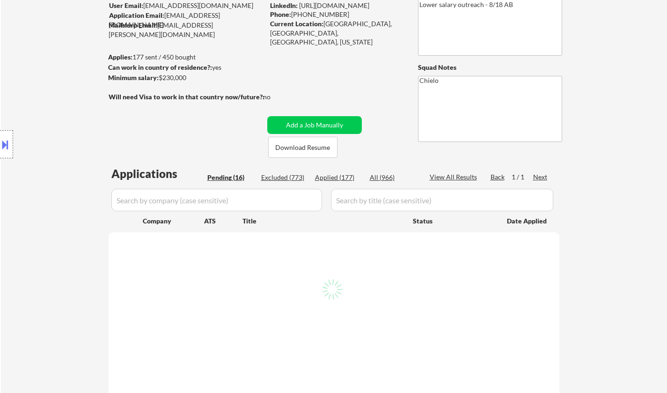
scroll to position [140, 0]
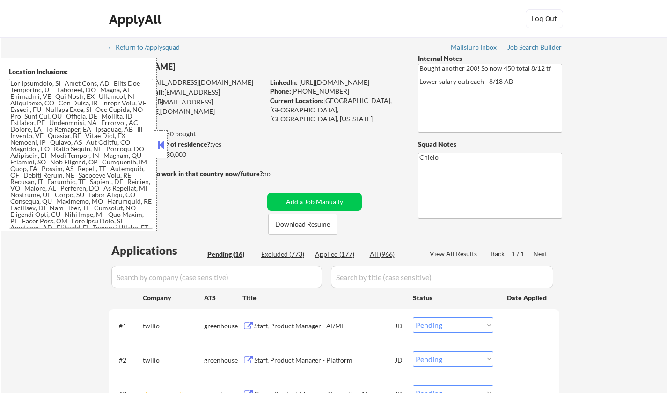
select select ""pending""
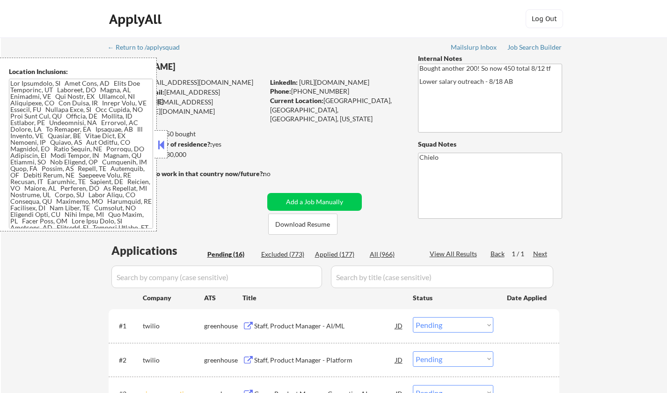
select select ""pending""
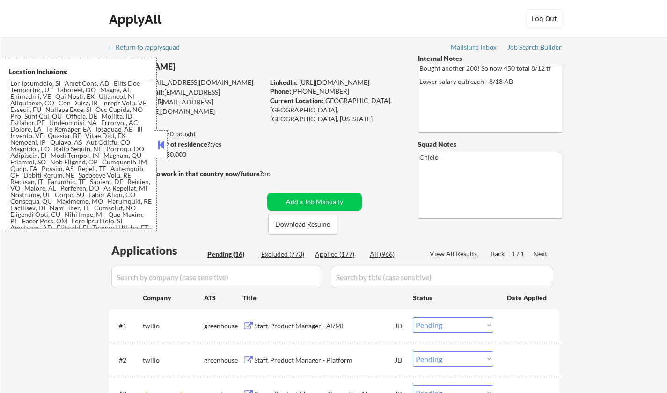
select select ""pending""
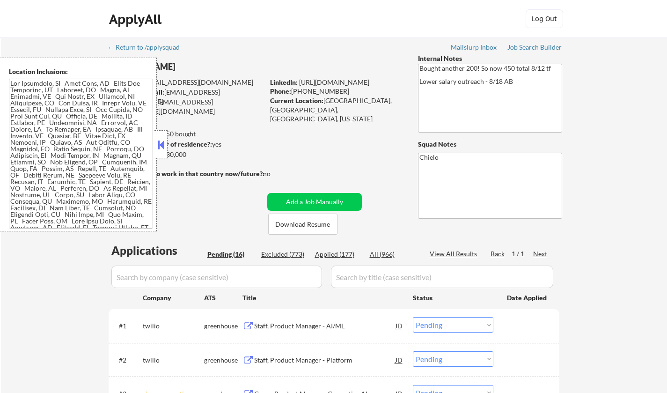
select select ""pending""
drag, startPoint x: 161, startPoint y: 149, endPoint x: 182, endPoint y: 155, distance: 21.9
click at [161, 149] on button at bounding box center [161, 145] width 10 height 14
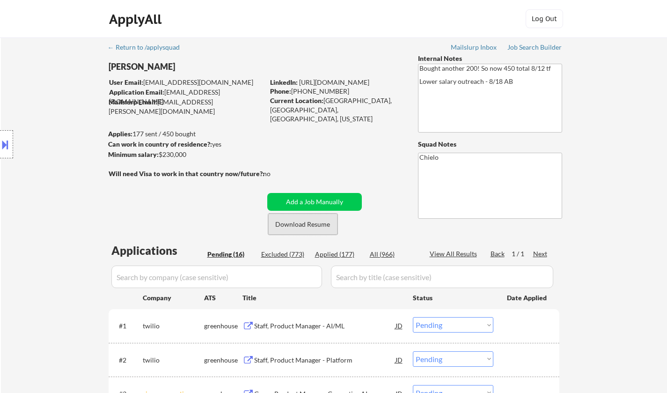
click at [309, 226] on button "Download Resume" at bounding box center [302, 224] width 69 height 21
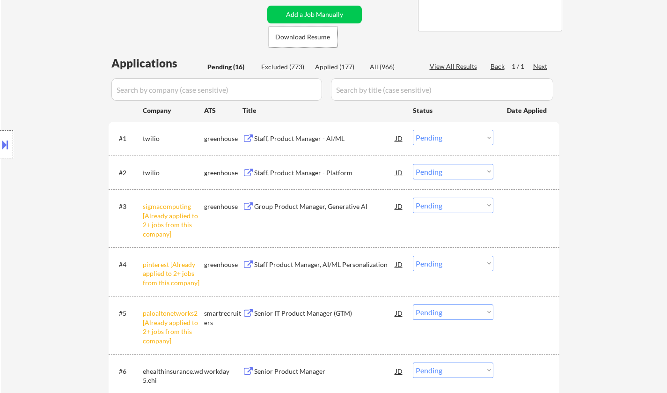
click at [445, 206] on select "Choose an option... Pending Applied Excluded (Questions) Excluded (Expired) Exc…" at bounding box center [453, 205] width 81 height 15
click at [413, 198] on select "Choose an option... Pending Applied Excluded (Questions) Excluded (Expired) Exc…" at bounding box center [453, 205] width 81 height 15
click at [446, 261] on select "Choose an option... Pending Applied Excluded (Questions) Excluded (Expired) Exc…" at bounding box center [453, 263] width 81 height 15
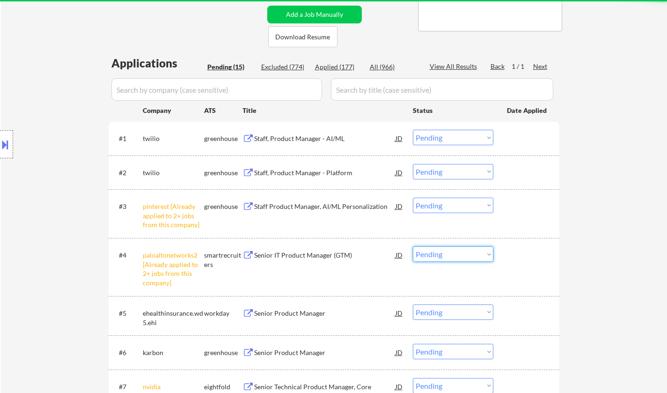
drag, startPoint x: 454, startPoint y: 206, endPoint x: 457, endPoint y: 213, distance: 7.3
click at [454, 206] on select "Choose an option... Pending Applied Excluded (Questions) Excluded (Expired) Exc…" at bounding box center [453, 205] width 81 height 15
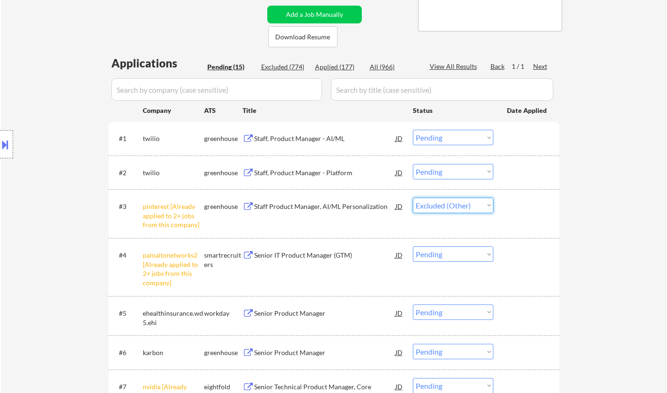
click at [413, 198] on select "Choose an option... Pending Applied Excluded (Questions) Excluded (Expired) Exc…" at bounding box center [453, 205] width 81 height 15
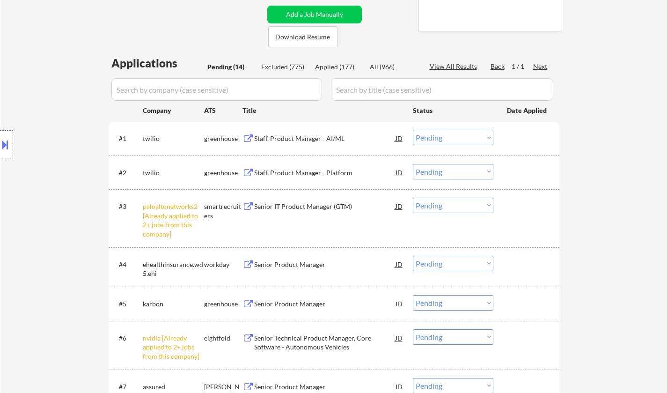
click at [450, 204] on select "Choose an option... Pending Applied Excluded (Questions) Excluded (Expired) Exc…" at bounding box center [453, 205] width 81 height 15
click at [413, 198] on select "Choose an option... Pending Applied Excluded (Questions) Excluded (Expired) Exc…" at bounding box center [453, 205] width 81 height 15
select select ""pending""
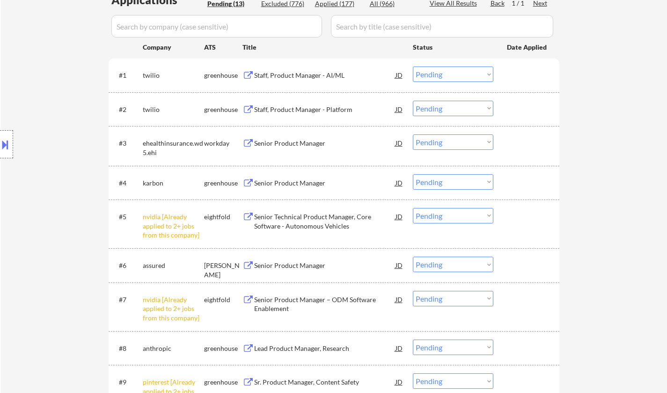
scroll to position [328, 0]
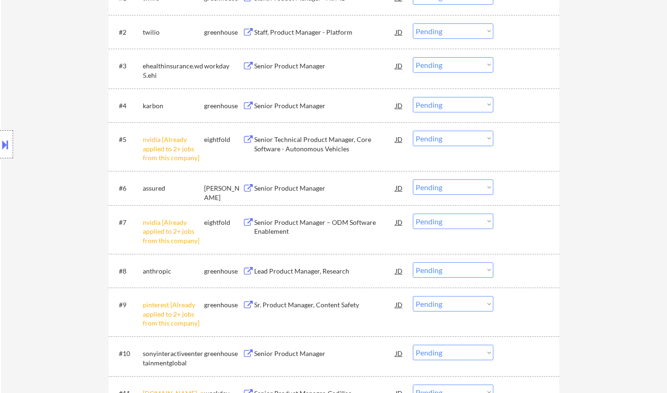
drag, startPoint x: 431, startPoint y: 141, endPoint x: 438, endPoint y: 145, distance: 8.6
click at [431, 141] on select "Choose an option... Pending Applied Excluded (Questions) Excluded (Expired) Exc…" at bounding box center [453, 138] width 81 height 15
click at [413, 131] on select "Choose an option... Pending Applied Excluded (Questions) Excluded (Expired) Exc…" at bounding box center [453, 138] width 81 height 15
select select ""pending""
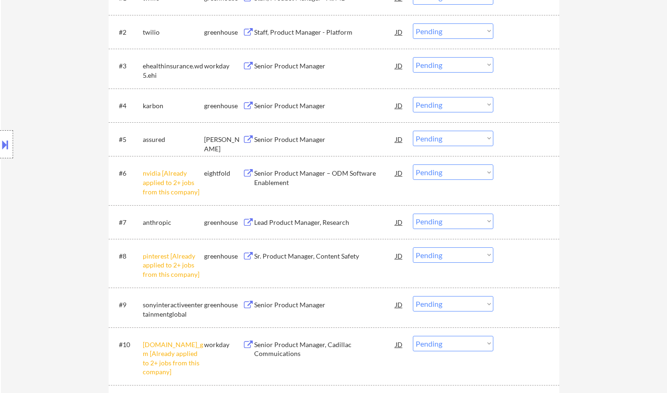
click at [471, 174] on select "Choose an option... Pending Applied Excluded (Questions) Excluded (Expired) Exc…" at bounding box center [453, 171] width 81 height 15
click at [413, 164] on select "Choose an option... Pending Applied Excluded (Questions) Excluded (Expired) Exc…" at bounding box center [453, 171] width 81 height 15
select select ""pending""
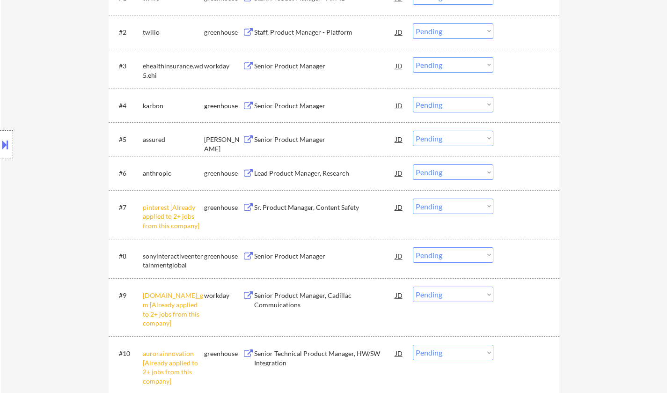
click at [475, 200] on select "Choose an option... Pending Applied Excluded (Questions) Excluded (Expired) Exc…" at bounding box center [453, 206] width 81 height 15
click at [413, 199] on select "Choose an option... Pending Applied Excluded (Questions) Excluded (Expired) Exc…" at bounding box center [453, 206] width 81 height 15
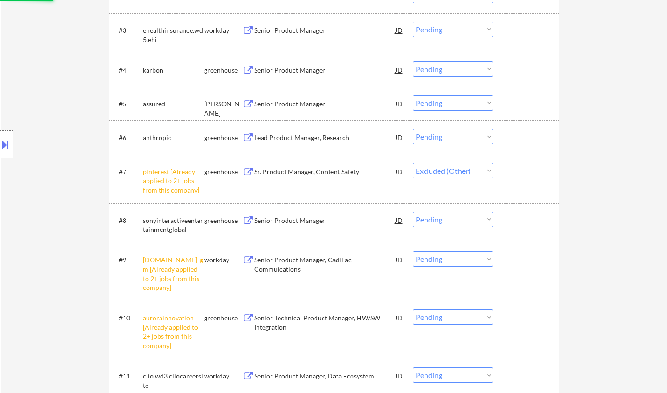
scroll to position [375, 0]
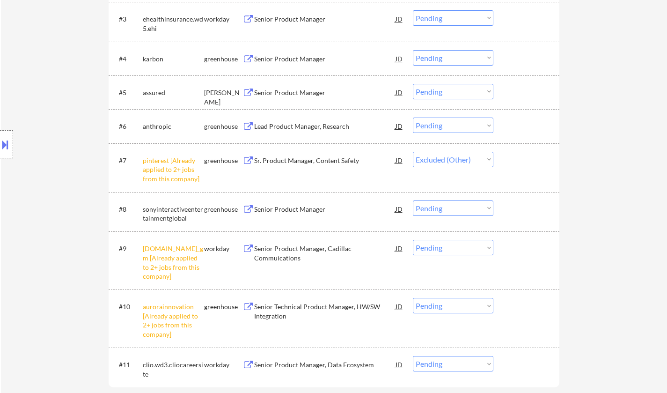
select select ""pending""
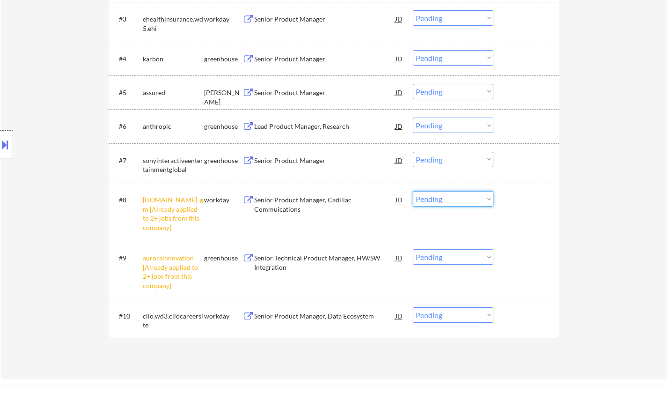
drag, startPoint x: 456, startPoint y: 199, endPoint x: 457, endPoint y: 204, distance: 4.9
click at [456, 199] on select "Choose an option... Pending Applied Excluded (Questions) Excluded (Expired) Exc…" at bounding box center [453, 198] width 81 height 15
click at [413, 191] on select "Choose an option... Pending Applied Excluded (Questions) Excluded (Expired) Exc…" at bounding box center [453, 198] width 81 height 15
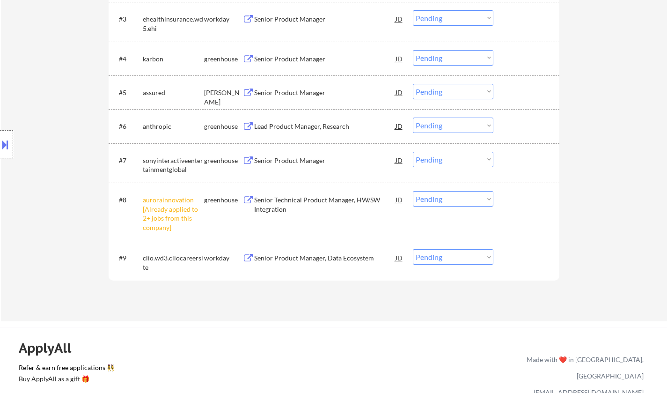
click at [446, 200] on select "Choose an option... Pending Applied Excluded (Questions) Excluded (Expired) Exc…" at bounding box center [453, 198] width 81 height 15
click at [413, 191] on select "Choose an option... Pending Applied Excluded (Questions) Excluded (Expired) Exc…" at bounding box center [453, 198] width 81 height 15
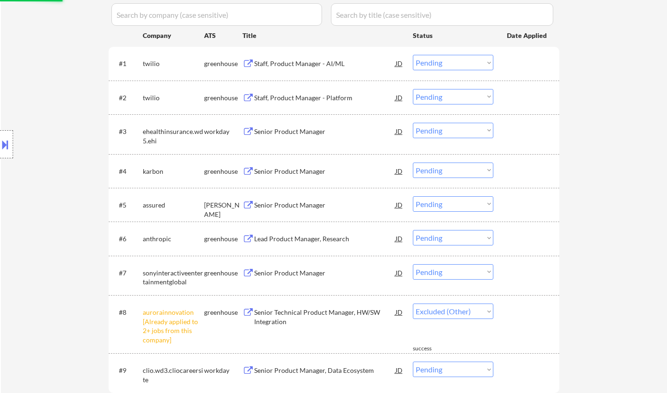
scroll to position [234, 0]
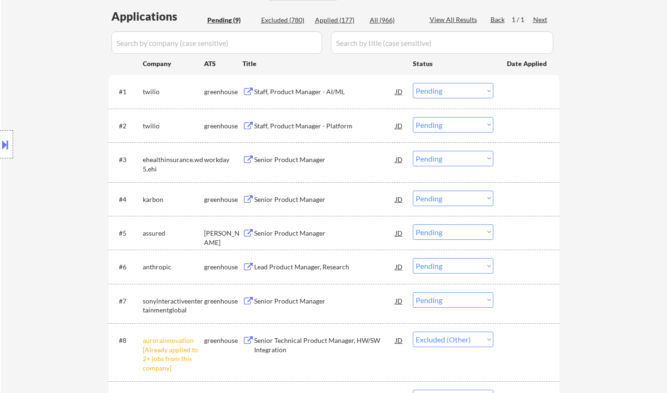
click at [298, 235] on div "Senior Product Manager" at bounding box center [324, 233] width 141 height 9
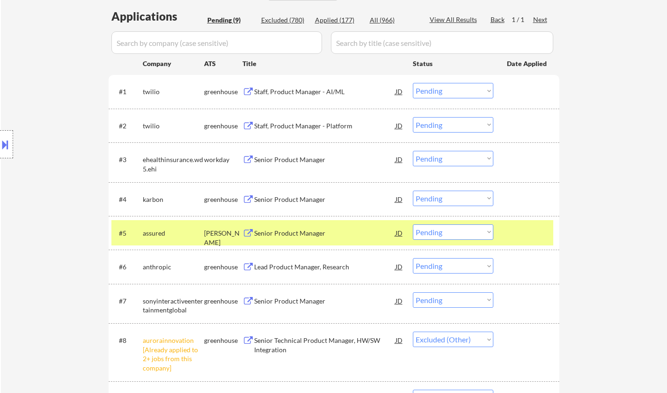
select select ""pending""
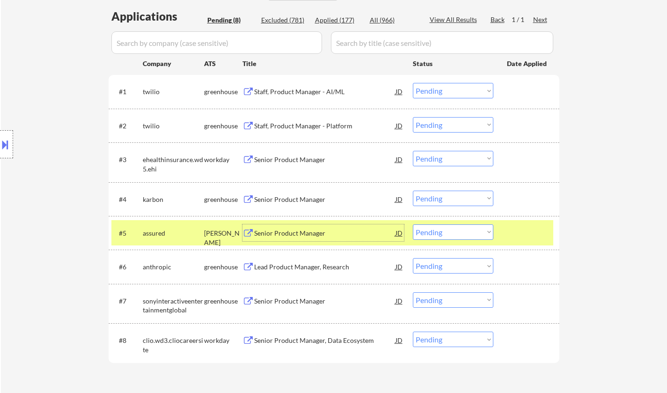
click at [455, 236] on select "Choose an option... Pending Applied Excluded (Questions) Excluded (Expired) Exc…" at bounding box center [453, 231] width 81 height 15
click at [413, 224] on select "Choose an option... Pending Applied Excluded (Questions) Excluded (Expired) Exc…" at bounding box center [453, 231] width 81 height 15
select select ""pending""
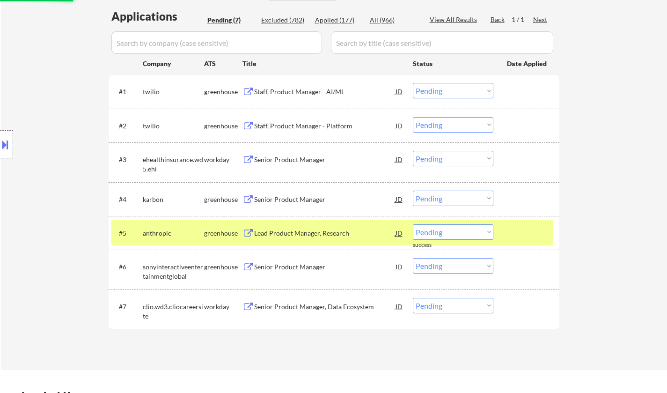
click at [320, 89] on div "Staff, Product Manager - AI/ML" at bounding box center [324, 91] width 141 height 9
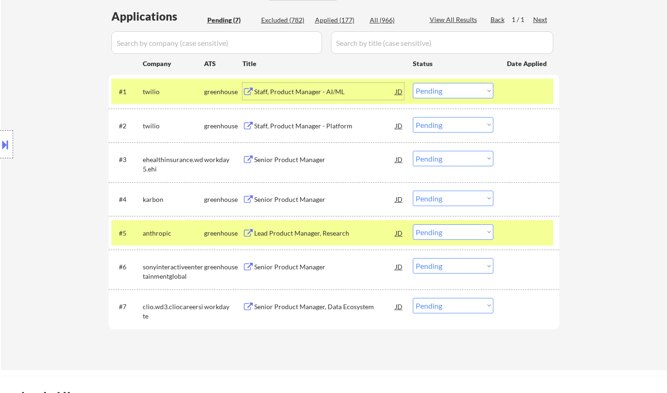
click at [461, 92] on select "Choose an option... Pending Applied Excluded (Questions) Excluded (Expired) Exc…" at bounding box center [453, 90] width 81 height 15
click at [413, 83] on select "Choose an option... Pending Applied Excluded (Questions) Excluded (Expired) Exc…" at bounding box center [453, 90] width 81 height 15
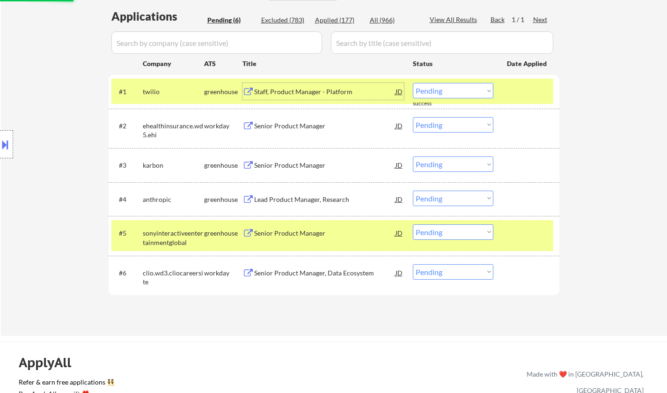
click at [316, 89] on div "Staff, Product Manager - Platform" at bounding box center [324, 91] width 141 height 9
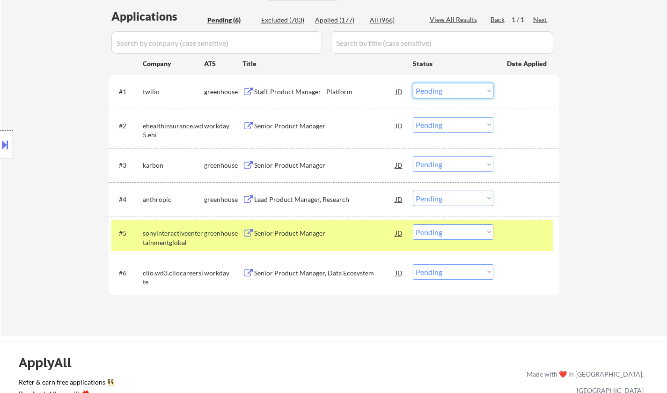
click at [447, 91] on select "Choose an option... Pending Applied Excluded (Questions) Excluded (Expired) Exc…" at bounding box center [453, 90] width 81 height 15
select select ""excluded__salary_""
click at [413, 83] on select "Choose an option... Pending Applied Excluded (Questions) Excluded (Expired) Exc…" at bounding box center [453, 90] width 81 height 15
click at [303, 166] on div "Senior Product Manager" at bounding box center [324, 165] width 141 height 9
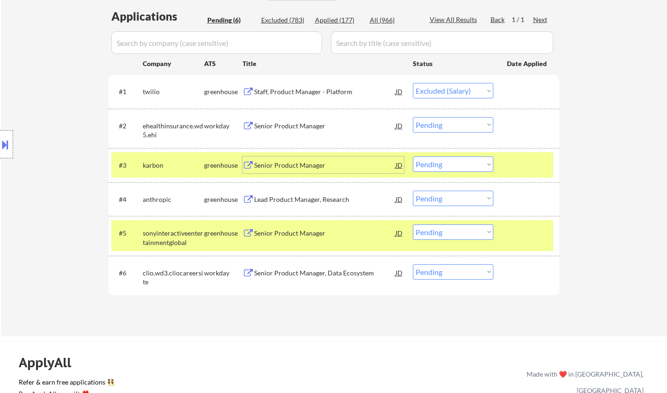
click at [455, 171] on select "Choose an option... Pending Applied Excluded (Questions) Excluded (Expired) Exc…" at bounding box center [453, 163] width 81 height 15
select select ""excluded__salary_""
click at [413, 156] on select "Choose an option... Pending Applied Excluded (Questions) Excluded (Expired) Exc…" at bounding box center [453, 163] width 81 height 15
click at [281, 197] on div "Lead Product Manager, Research" at bounding box center [324, 199] width 141 height 9
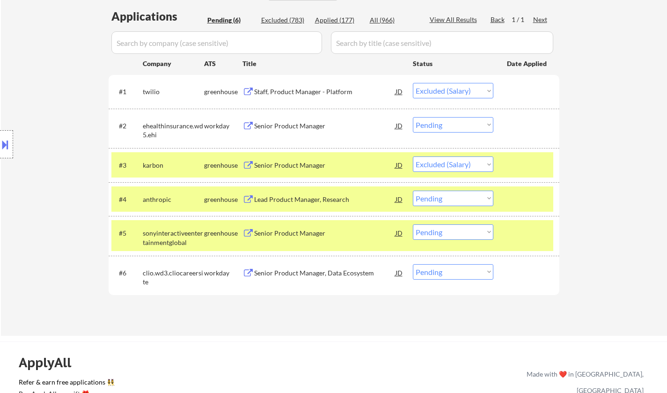
select select ""pending""
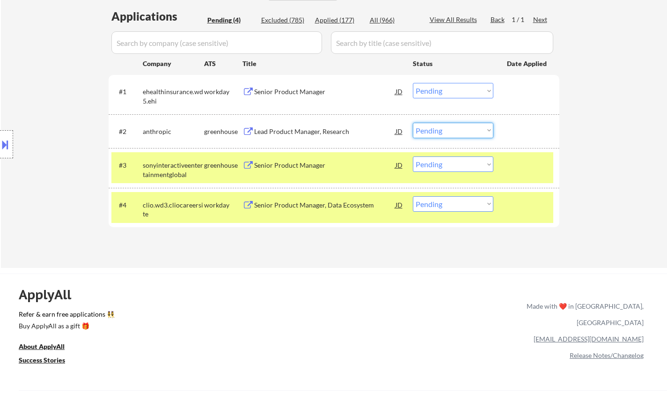
drag, startPoint x: 460, startPoint y: 126, endPoint x: 465, endPoint y: 137, distance: 12.1
click at [462, 127] on select "Choose an option... Pending Applied Excluded (Questions) Excluded (Expired) Exc…" at bounding box center [453, 130] width 81 height 15
click at [413, 123] on select "Choose an option... Pending Applied Excluded (Questions) Excluded (Expired) Exc…" at bounding box center [453, 130] width 81 height 15
select select ""pending""
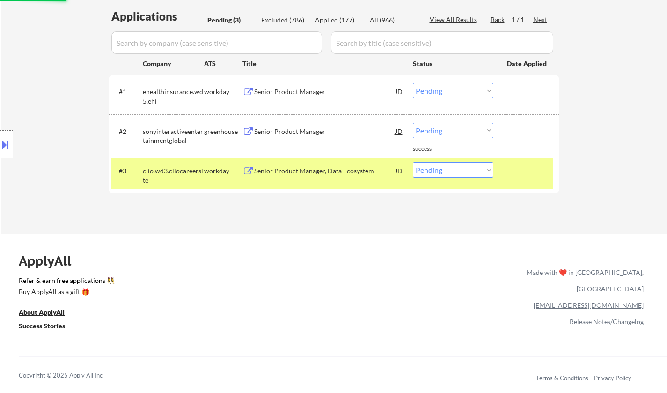
click at [296, 91] on div "Senior Product Manager" at bounding box center [324, 91] width 141 height 9
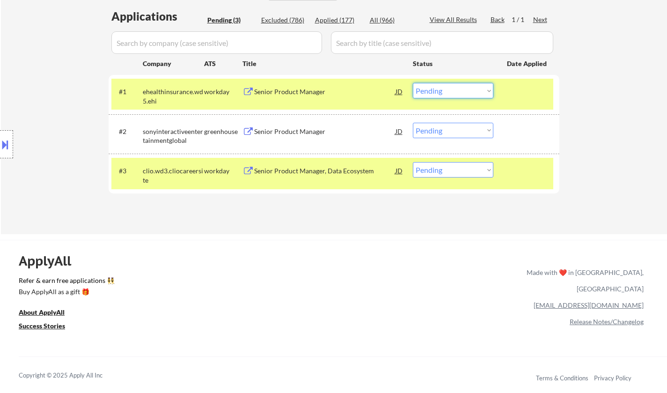
drag, startPoint x: 461, startPoint y: 91, endPoint x: 461, endPoint y: 96, distance: 5.6
click at [461, 91] on select "Choose an option... Pending Applied Excluded (Questions) Excluded (Expired) Exc…" at bounding box center [453, 90] width 81 height 15
click at [413, 83] on select "Choose an option... Pending Applied Excluded (Questions) Excluded (Expired) Exc…" at bounding box center [453, 90] width 81 height 15
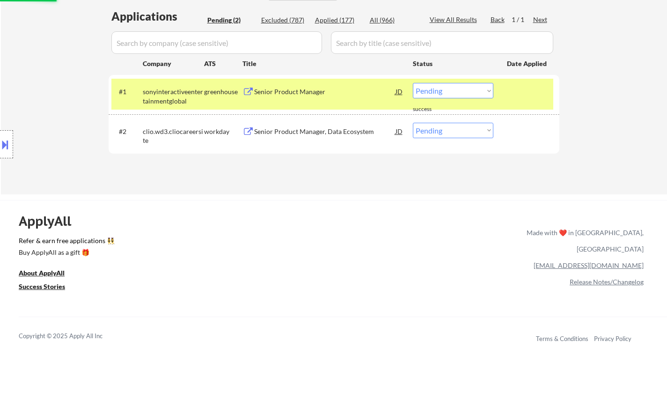
click at [299, 91] on div "Senior Product Manager" at bounding box center [324, 91] width 141 height 9
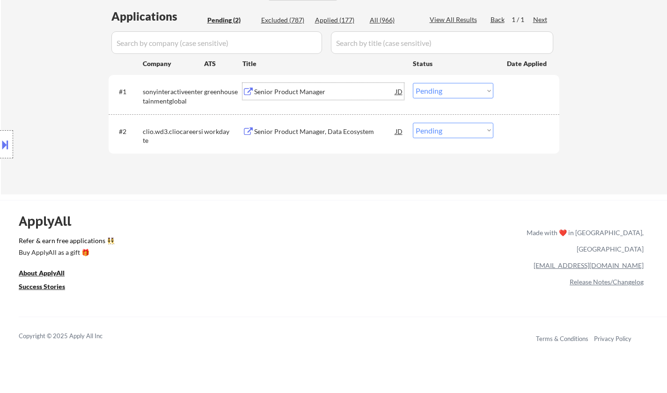
drag, startPoint x: 438, startPoint y: 91, endPoint x: 438, endPoint y: 98, distance: 6.6
click at [438, 91] on select "Choose an option... Pending Applied Excluded (Questions) Excluded (Expired) Exc…" at bounding box center [453, 90] width 81 height 15
click at [413, 83] on select "Choose an option... Pending Applied Excluded (Questions) Excluded (Expired) Exc…" at bounding box center [453, 90] width 81 height 15
select select ""pending""
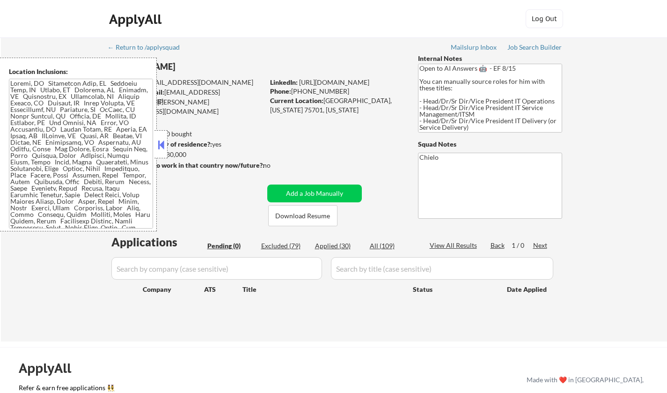
drag, startPoint x: 160, startPoint y: 143, endPoint x: 164, endPoint y: 151, distance: 9.4
click at [162, 147] on button at bounding box center [161, 145] width 10 height 14
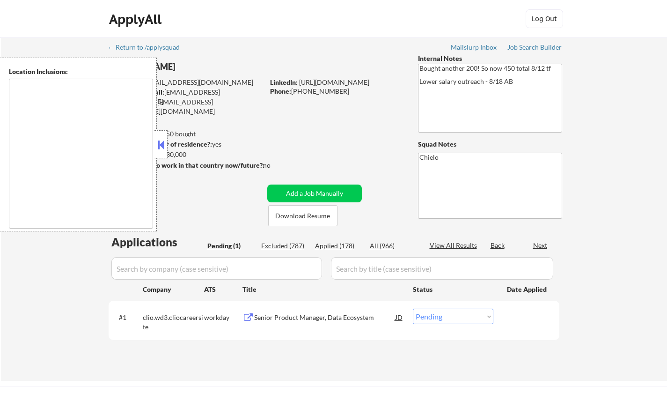
drag, startPoint x: 163, startPoint y: 140, endPoint x: 180, endPoint y: 158, distance: 24.2
click at [162, 140] on button at bounding box center [161, 145] width 10 height 14
drag, startPoint x: 161, startPoint y: 146, endPoint x: 185, endPoint y: 173, distance: 37.1
click at [161, 146] on button at bounding box center [161, 145] width 10 height 14
click at [162, 142] on button at bounding box center [161, 145] width 10 height 14
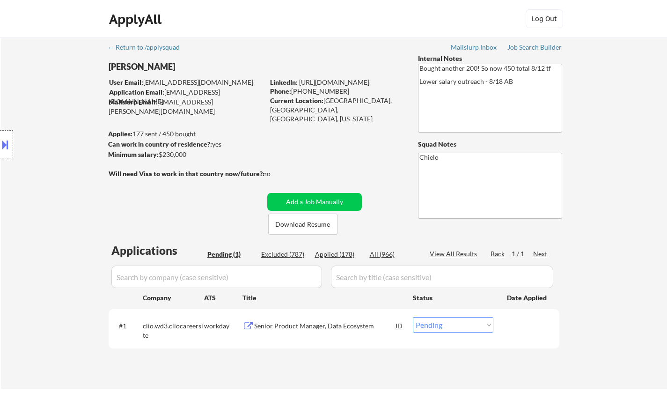
click at [295, 329] on div "Senior Product Manager, Data Ecosystem" at bounding box center [324, 325] width 141 height 9
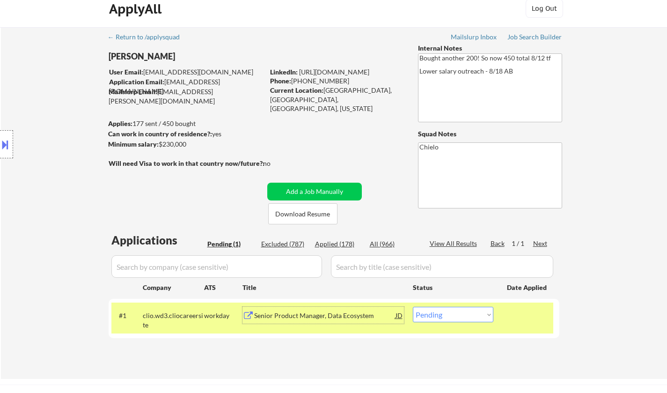
scroll to position [94, 0]
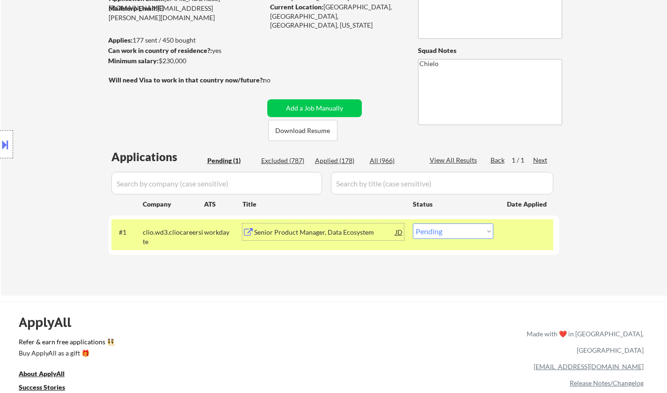
drag, startPoint x: 458, startPoint y: 229, endPoint x: 466, endPoint y: 238, distance: 12.4
click at [458, 229] on select "Choose an option... Pending Applied Excluded (Questions) Excluded (Expired) Exc…" at bounding box center [453, 230] width 81 height 15
select select ""excluded__salary_""
click at [413, 223] on select "Choose an option... Pending Applied Excluded (Questions) Excluded (Expired) Exc…" at bounding box center [453, 230] width 81 height 15
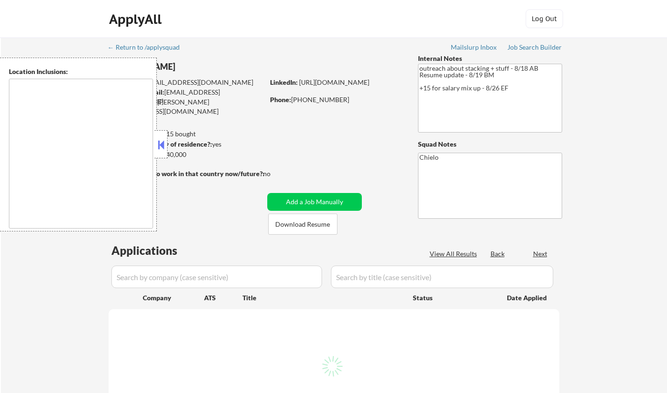
select select ""pending""
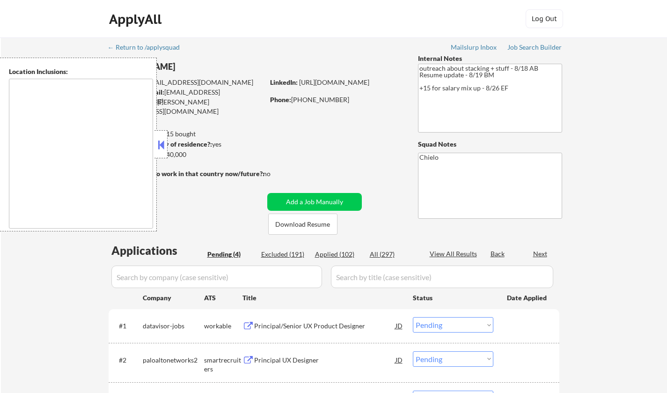
type textarea "[GEOGRAPHIC_DATA], [GEOGRAPHIC_DATA] [GEOGRAPHIC_DATA], [GEOGRAPHIC_DATA] [GEOG…"
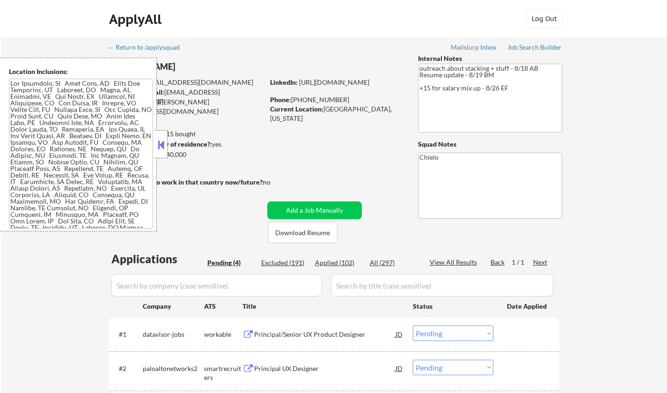
drag, startPoint x: 163, startPoint y: 151, endPoint x: 202, endPoint y: 183, distance: 50.3
click at [162, 151] on button at bounding box center [161, 145] width 10 height 14
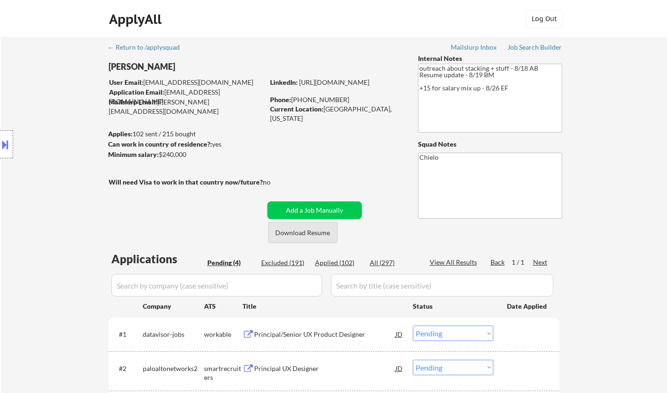
click at [301, 231] on button "Download Resume" at bounding box center [302, 232] width 69 height 21
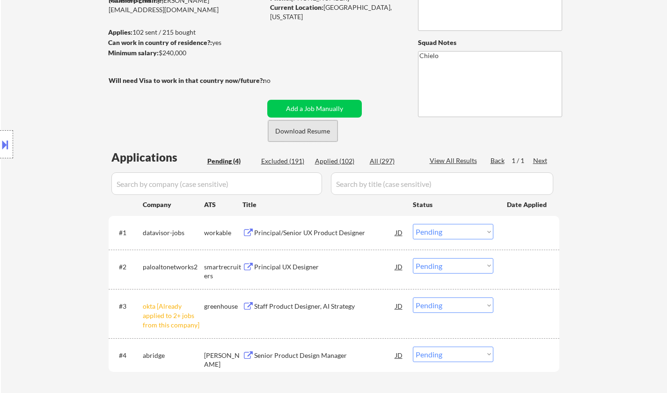
scroll to position [234, 0]
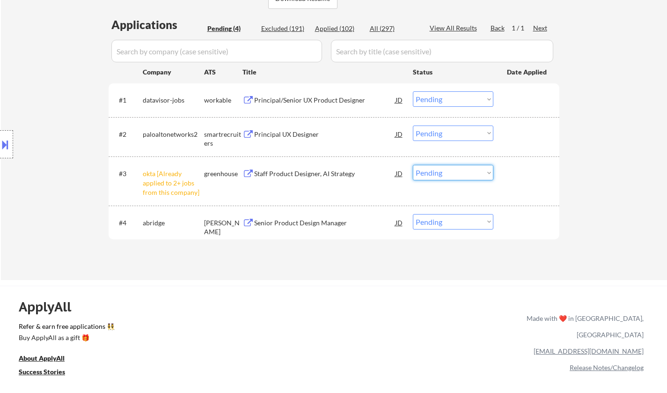
click at [438, 173] on select "Choose an option... Pending Applied Excluded (Questions) Excluded (Expired) Exc…" at bounding box center [453, 172] width 81 height 15
click at [413, 165] on select "Choose an option... Pending Applied Excluded (Questions) Excluded (Expired) Exc…" at bounding box center [453, 172] width 81 height 15
select select ""pending""
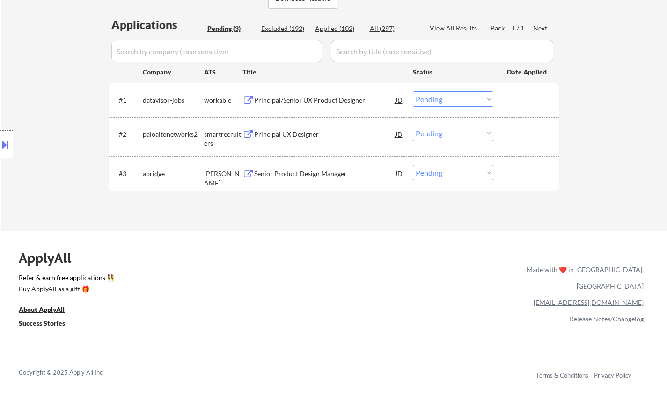
click at [297, 97] on div "Principal/Senior UX Product Designer" at bounding box center [324, 100] width 141 height 9
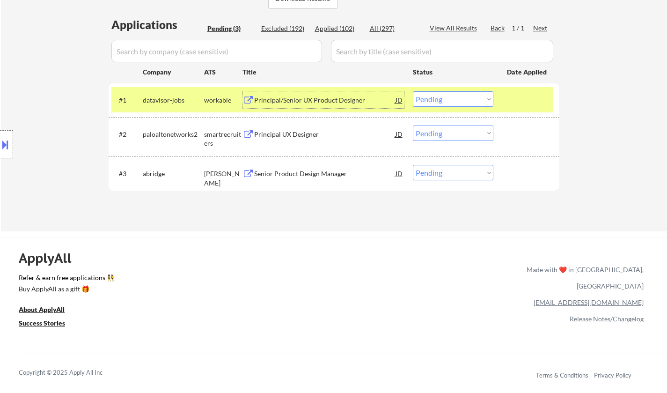
click at [445, 96] on select "Choose an option... Pending Applied Excluded (Questions) Excluded (Expired) Exc…" at bounding box center [453, 98] width 81 height 15
click at [413, 91] on select "Choose an option... Pending Applied Excluded (Questions) Excluded (Expired) Exc…" at bounding box center [453, 98] width 81 height 15
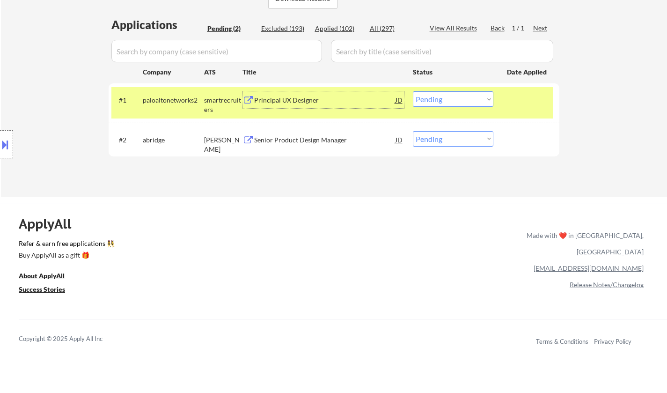
click at [288, 97] on div "Principal UX Designer" at bounding box center [324, 100] width 141 height 9
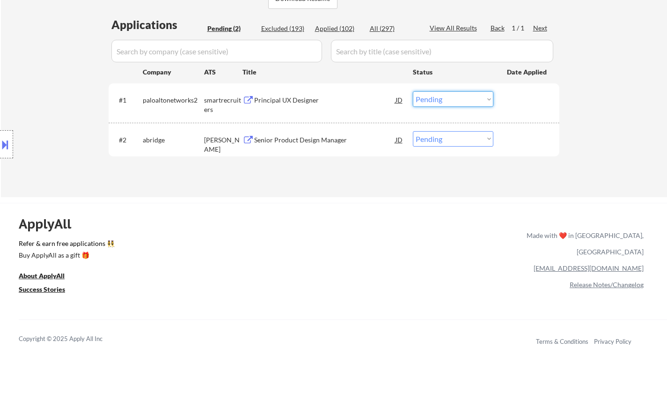
drag, startPoint x: 454, startPoint y: 94, endPoint x: 454, endPoint y: 103, distance: 9.8
click at [453, 94] on select "Choose an option... Pending Applied Excluded (Questions) Excluded (Expired) Exc…" at bounding box center [453, 98] width 81 height 15
click at [413, 91] on select "Choose an option... Pending Applied Excluded (Questions) Excluded (Expired) Exc…" at bounding box center [453, 98] width 81 height 15
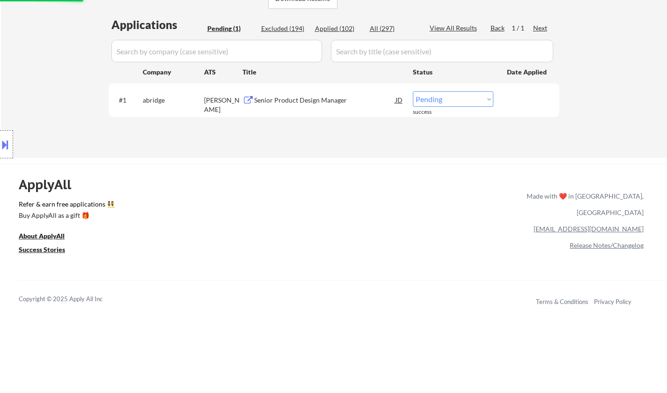
click at [287, 101] on div "Senior Product Design Manager" at bounding box center [324, 100] width 141 height 9
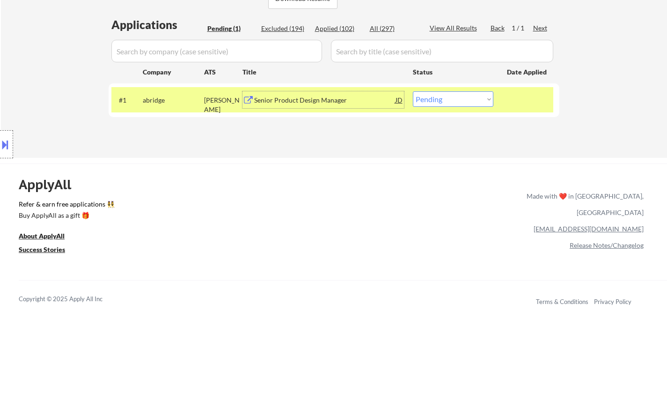
click at [447, 102] on select "Choose an option... Pending Applied Excluded (Questions) Excluded (Expired) Exc…" at bounding box center [453, 98] width 81 height 15
select select ""excluded__salary_""
click at [413, 91] on select "Choose an option... Pending Applied Excluded (Questions) Excluded (Expired) Exc…" at bounding box center [453, 98] width 81 height 15
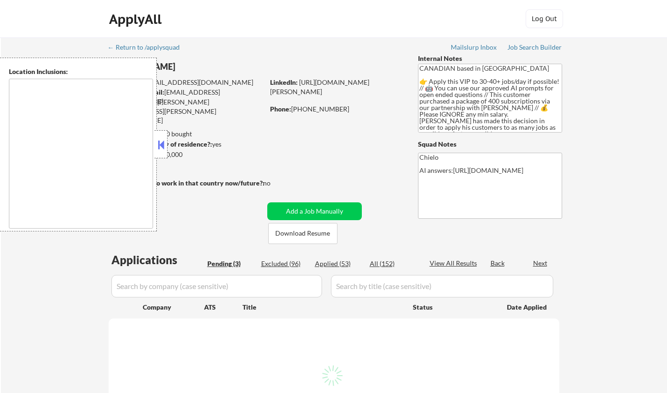
select select ""pending""
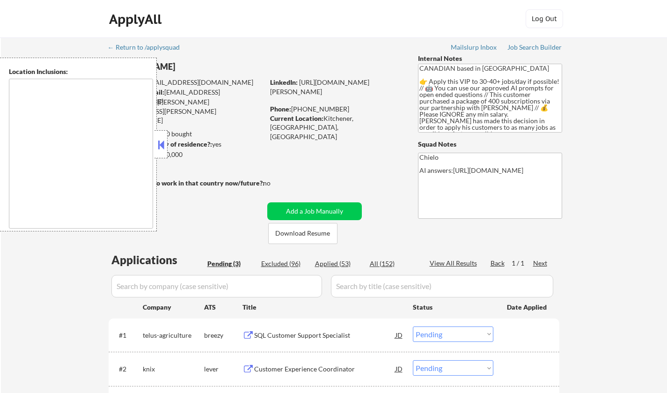
click at [157, 140] on button at bounding box center [161, 145] width 10 height 14
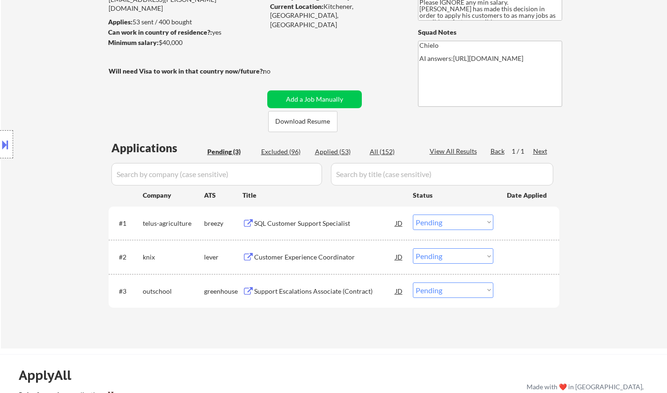
scroll to position [187, 0]
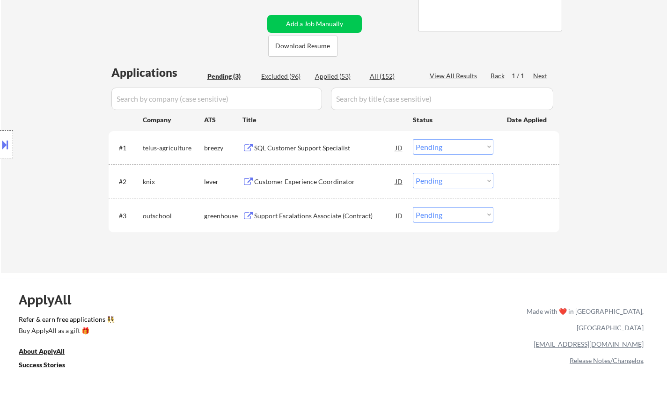
click at [301, 148] on div "SQL Customer Support Specialist" at bounding box center [324, 147] width 141 height 9
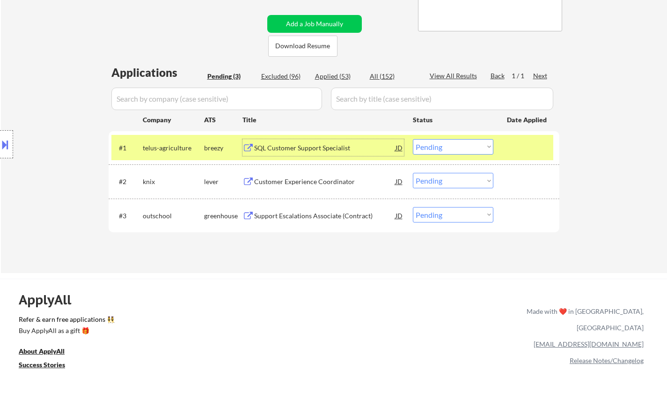
click at [0, 148] on button at bounding box center [5, 144] width 10 height 15
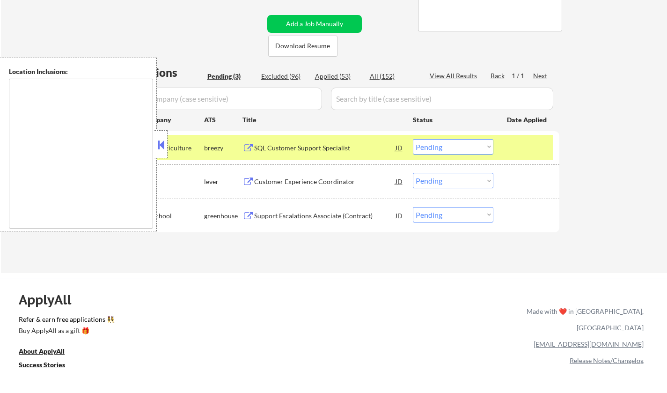
drag, startPoint x: 158, startPoint y: 142, endPoint x: 158, endPoint y: 0, distance: 142.3
click at [157, 142] on button at bounding box center [161, 145] width 10 height 14
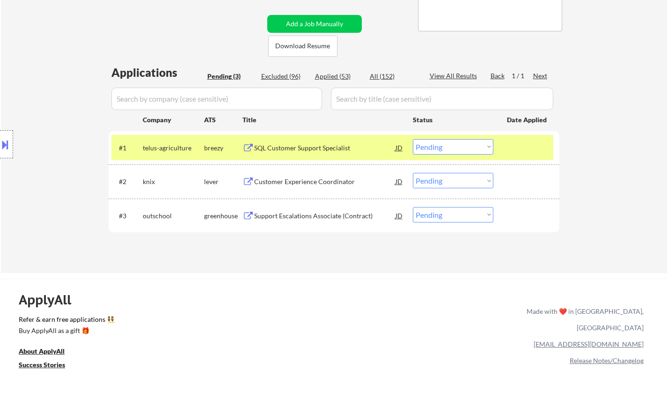
click at [434, 146] on select "Choose an option... Pending Applied Excluded (Questions) Excluded (Expired) Exc…" at bounding box center [453, 146] width 81 height 15
click at [413, 139] on select "Choose an option... Pending Applied Excluded (Questions) Excluded (Expired) Exc…" at bounding box center [453, 146] width 81 height 15
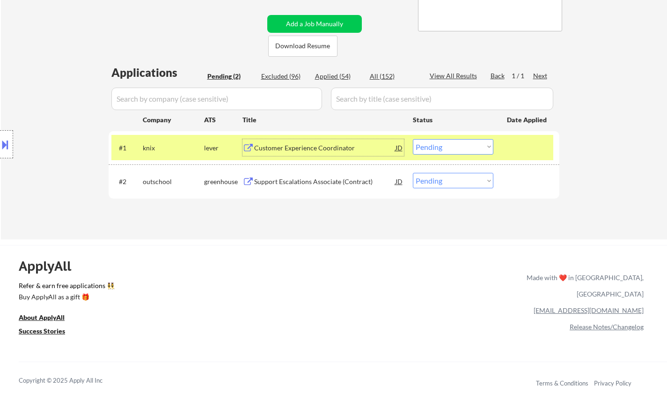
click at [312, 148] on div "Customer Experience Coordinator" at bounding box center [324, 147] width 141 height 9
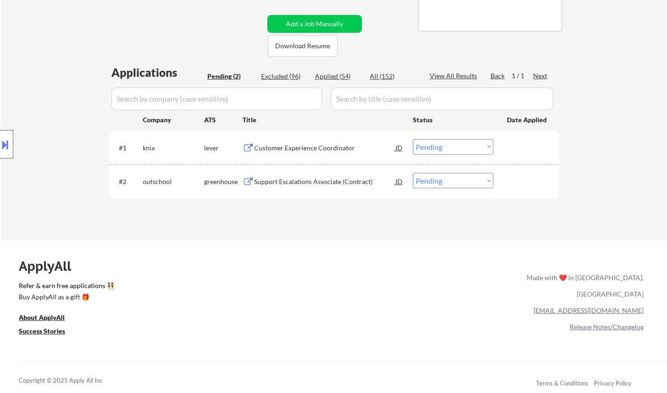
click at [0, 154] on div at bounding box center [6, 144] width 13 height 28
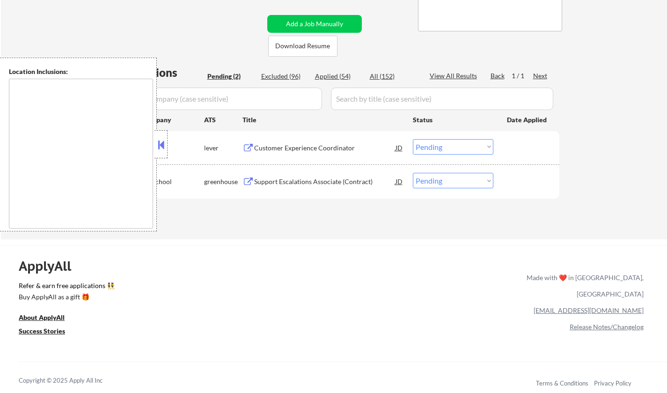
click at [159, 149] on button at bounding box center [161, 145] width 10 height 14
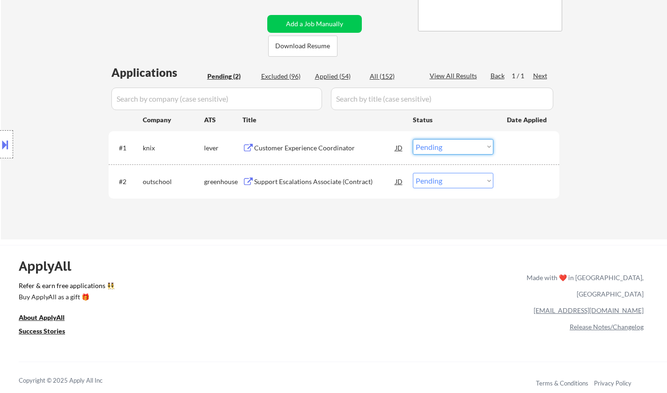
click at [471, 152] on select "Choose an option... Pending Applied Excluded (Questions) Excluded (Expired) Exc…" at bounding box center [453, 146] width 81 height 15
click at [413, 139] on select "Choose an option... Pending Applied Excluded (Questions) Excluded (Expired) Exc…" at bounding box center [453, 146] width 81 height 15
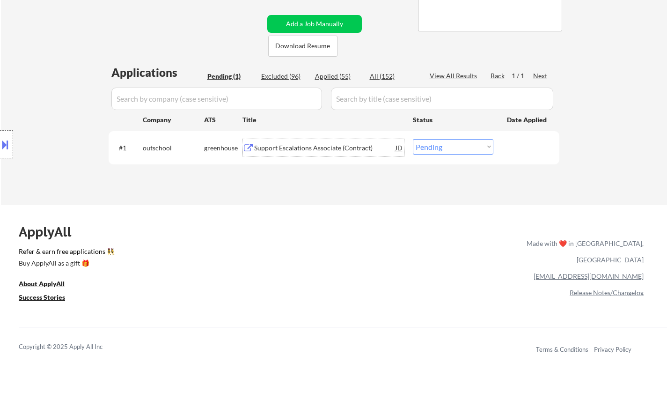
click at [319, 147] on div "Support Escalations Associate (Contract)" at bounding box center [324, 147] width 141 height 9
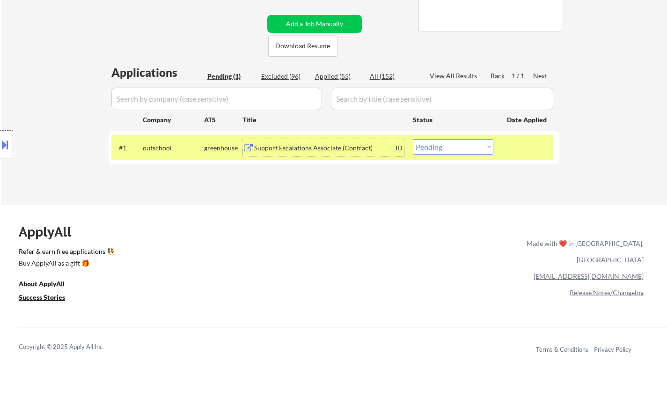
drag, startPoint x: 458, startPoint y: 147, endPoint x: 457, endPoint y: 152, distance: 4.7
click at [457, 148] on select "Choose an option... Pending Applied Excluded (Questions) Excluded (Expired) Exc…" at bounding box center [453, 146] width 81 height 15
select select ""excluded""
click at [413, 139] on select "Choose an option... Pending Applied Excluded (Questions) Excluded (Expired) Exc…" at bounding box center [453, 146] width 81 height 15
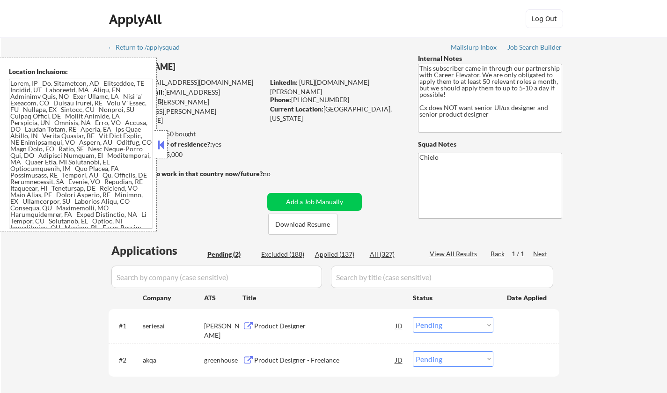
select select ""pending""
drag, startPoint x: 157, startPoint y: 143, endPoint x: 249, endPoint y: 211, distance: 113.9
click at [157, 145] on button at bounding box center [161, 145] width 10 height 14
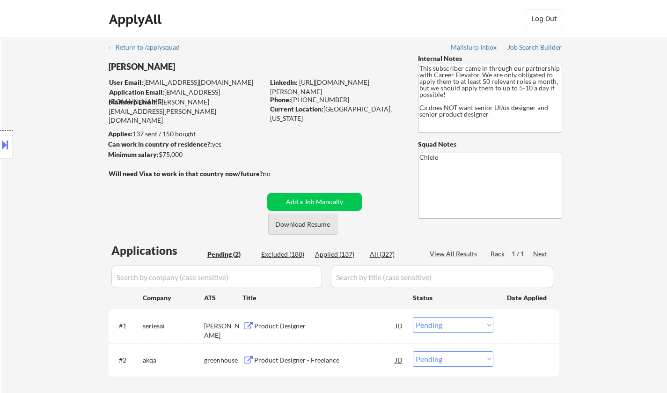
click at [293, 226] on button "Download Resume" at bounding box center [302, 224] width 69 height 21
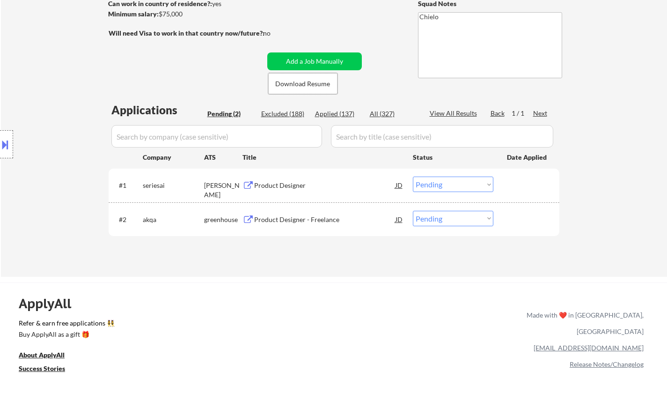
click at [450, 182] on select "Choose an option... Pending Applied Excluded (Questions) Excluded (Expired) Exc…" at bounding box center [453, 184] width 81 height 15
click at [273, 188] on div "Product Designer" at bounding box center [324, 185] width 141 height 9
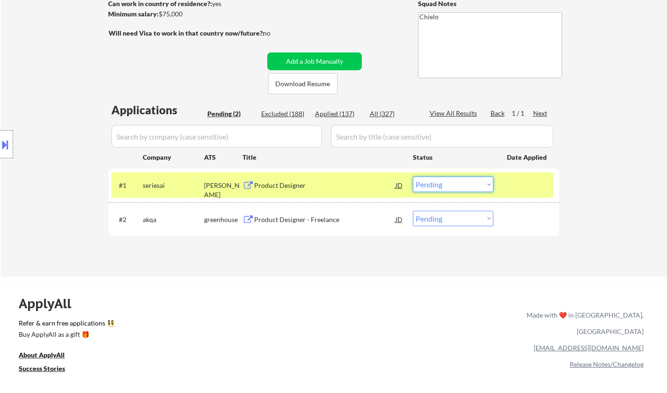
click at [478, 179] on select "Choose an option... Pending Applied Excluded (Questions) Excluded (Expired) Exc…" at bounding box center [453, 184] width 81 height 15
click at [413, 177] on select "Choose an option... Pending Applied Excluded (Questions) Excluded (Expired) Exc…" at bounding box center [453, 184] width 81 height 15
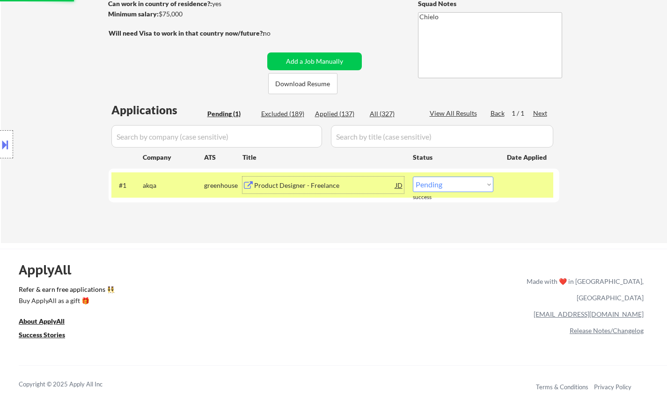
click at [282, 177] on div "Product Designer - Freelance" at bounding box center [324, 185] width 141 height 17
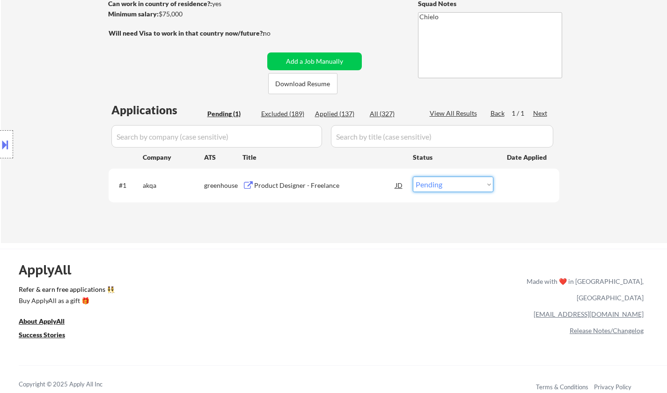
drag, startPoint x: 471, startPoint y: 183, endPoint x: 473, endPoint y: 190, distance: 7.7
click at [471, 183] on select "Choose an option... Pending Applied Excluded (Questions) Excluded (Expired) Exc…" at bounding box center [453, 184] width 81 height 15
select select ""excluded__expired_""
click at [413, 177] on select "Choose an option... Pending Applied Excluded (Questions) Excluded (Expired) Exc…" at bounding box center [453, 184] width 81 height 15
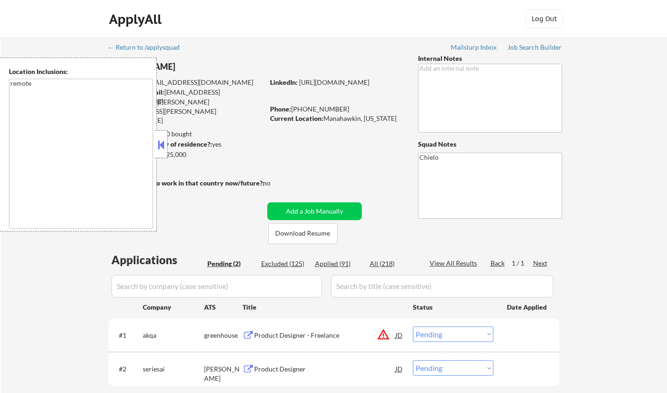
select select ""pending""
click at [161, 143] on button at bounding box center [161, 145] width 10 height 14
